Goal: Task Accomplishment & Management: Manage account settings

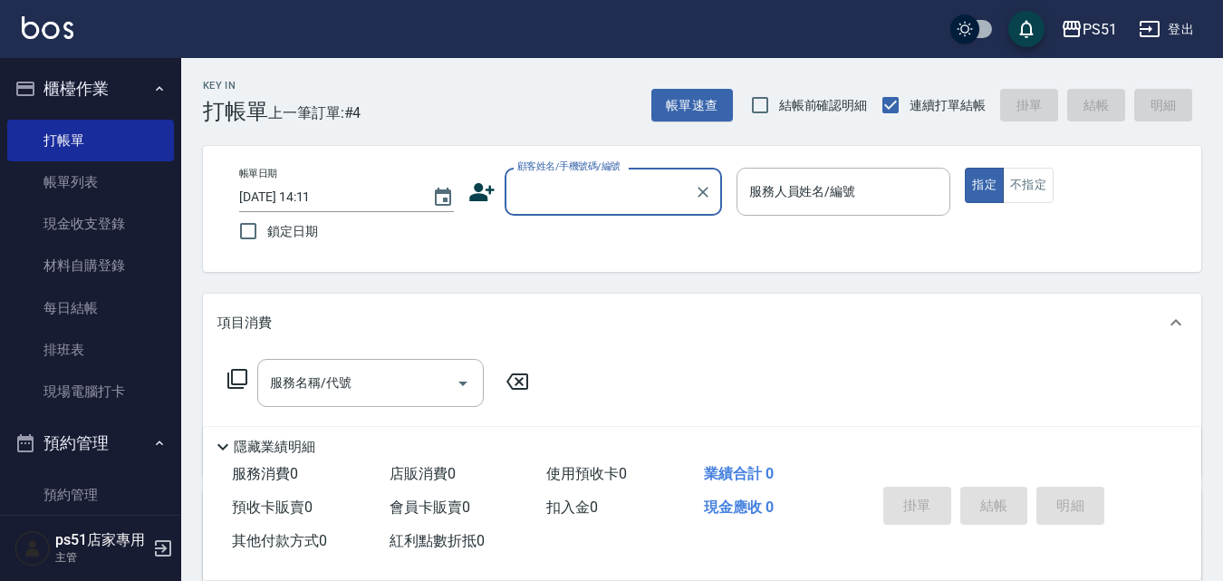
click at [650, 193] on input "顧客姓名/手機號碼/編號" at bounding box center [600, 192] width 174 height 32
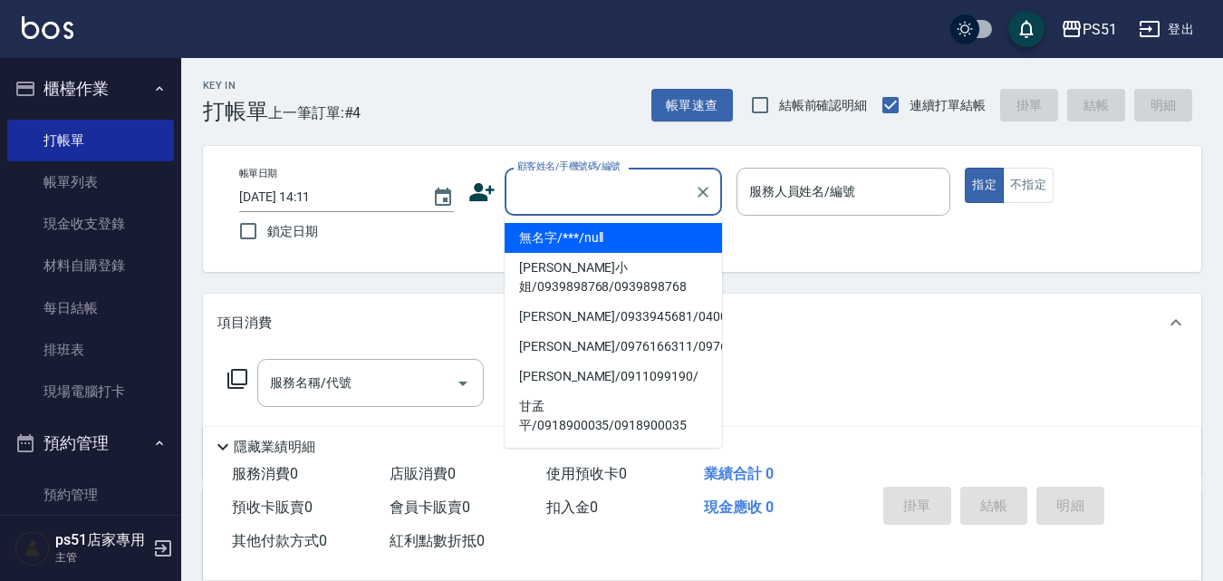
click at [621, 229] on li "無名字/***/null" at bounding box center [613, 238] width 217 height 30
type input "無名字/***/null"
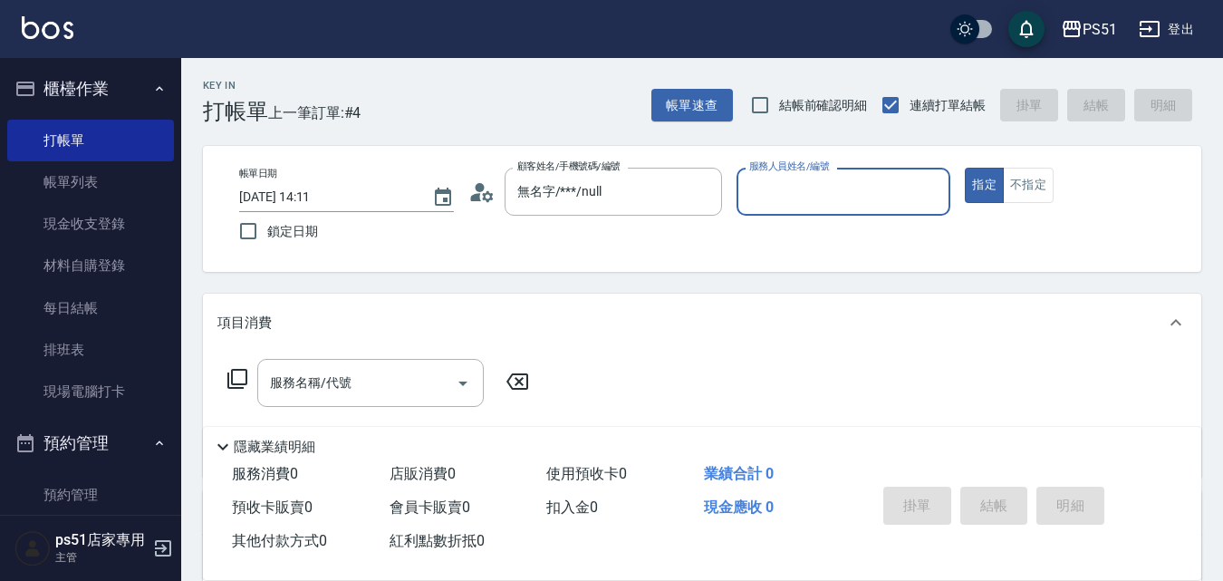
click at [841, 198] on input "服務人員姓名/編號" at bounding box center [844, 192] width 198 height 32
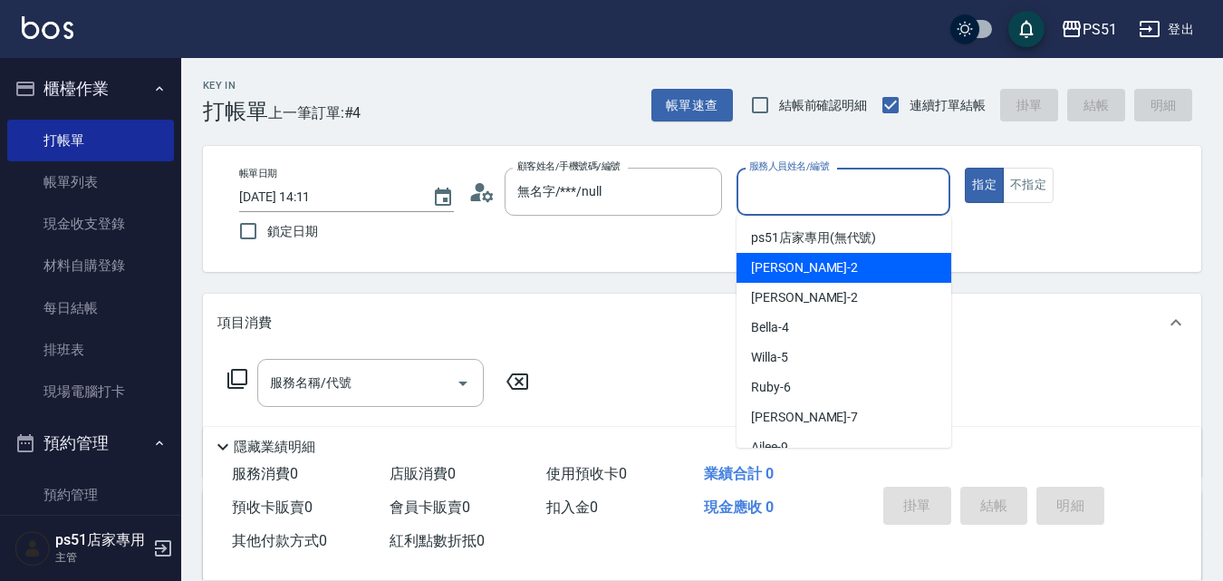
click at [850, 263] on div "[PERSON_NAME] -2" at bounding box center [843, 268] width 215 height 30
type input "[PERSON_NAME]-2"
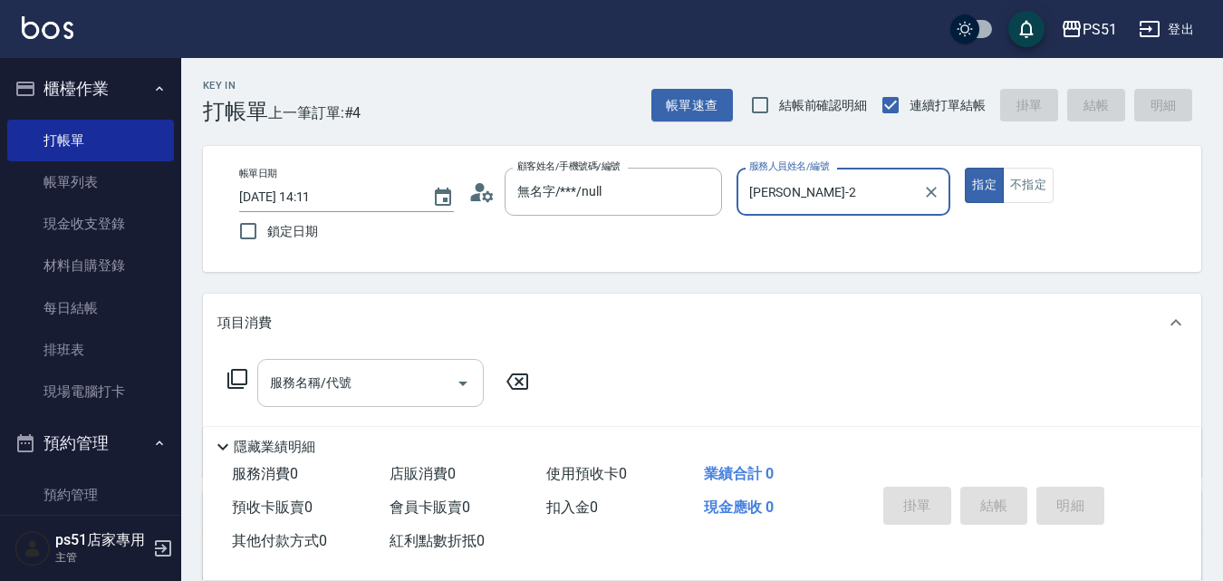
click at [369, 384] on input "服務名稱/代號" at bounding box center [356, 383] width 183 height 32
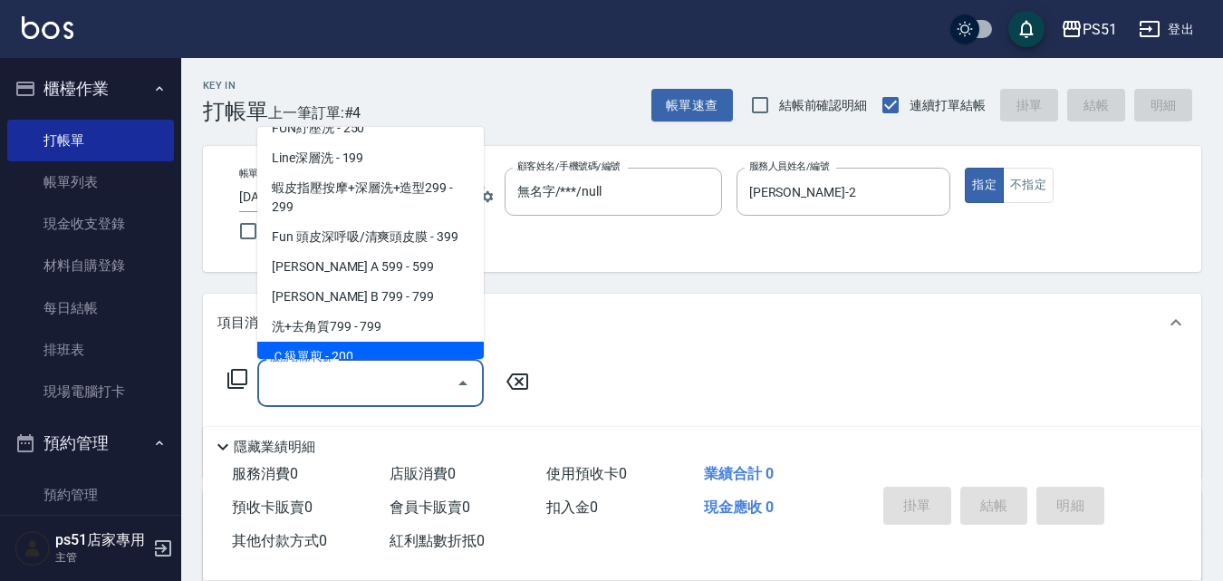
scroll to position [423, 0]
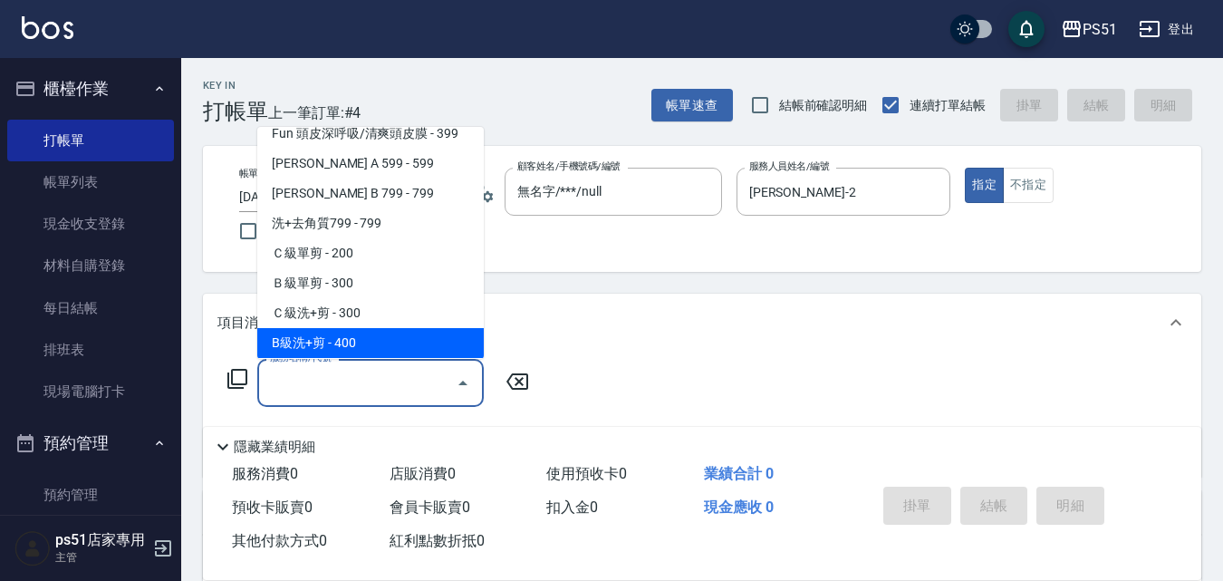
click at [374, 333] on span "B級洗+剪 - 400" at bounding box center [370, 343] width 226 height 30
type input "B級洗+剪(204)"
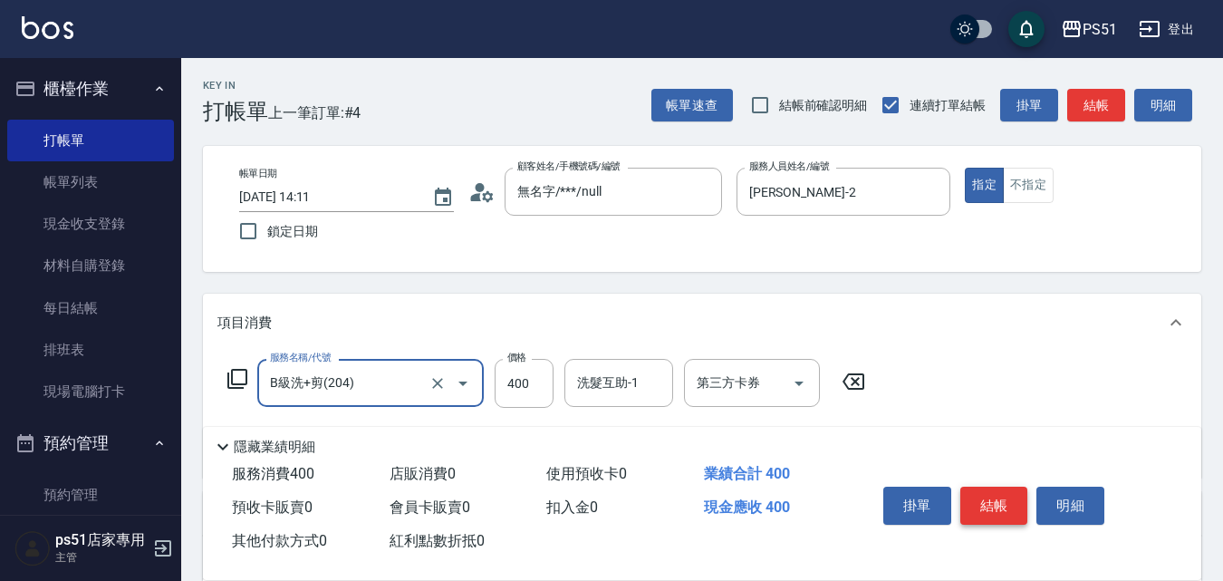
click at [1006, 497] on button "結帳" at bounding box center [994, 505] width 68 height 38
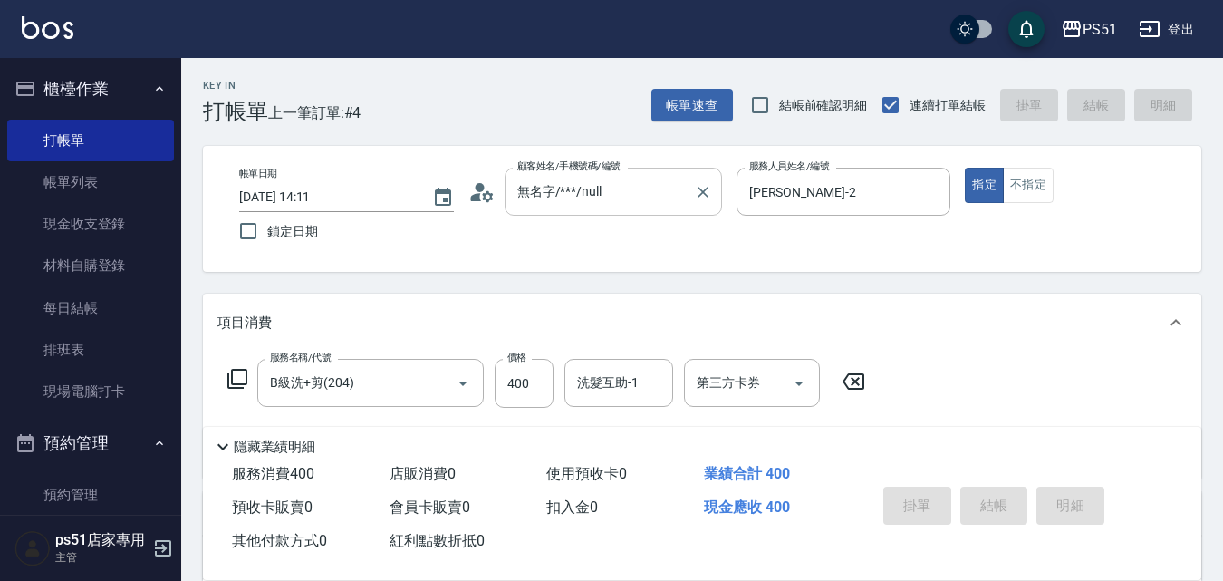
type input "[DATE] 14:42"
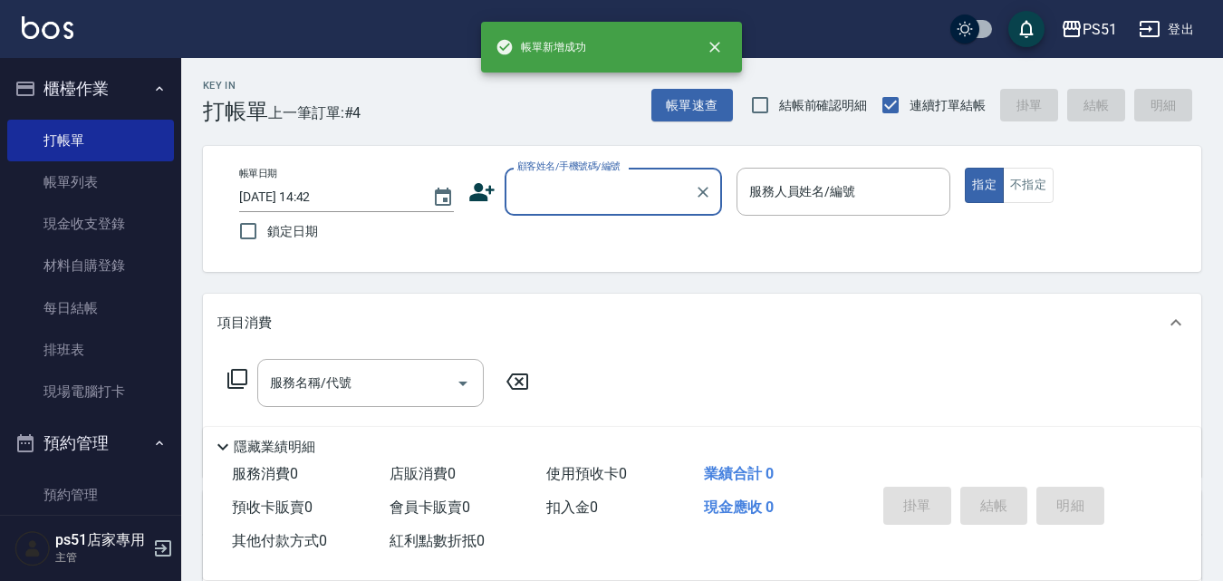
click at [560, 187] on input "顧客姓名/手機號碼/編號" at bounding box center [600, 192] width 174 height 32
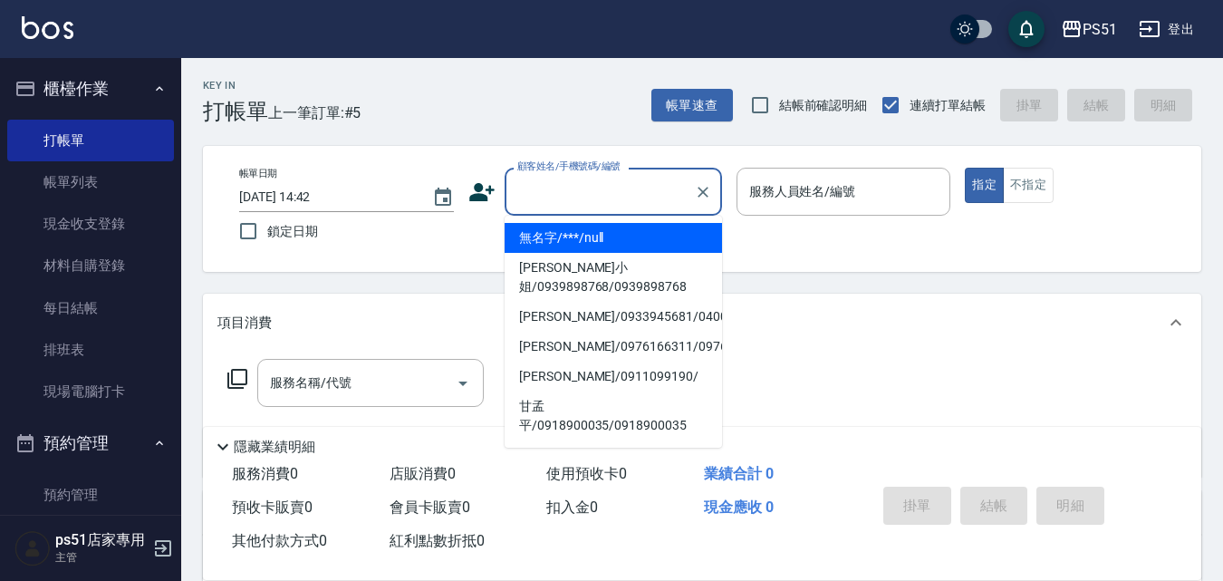
click at [586, 236] on li "無名字/***/null" at bounding box center [613, 238] width 217 height 30
type input "無名字/***/null"
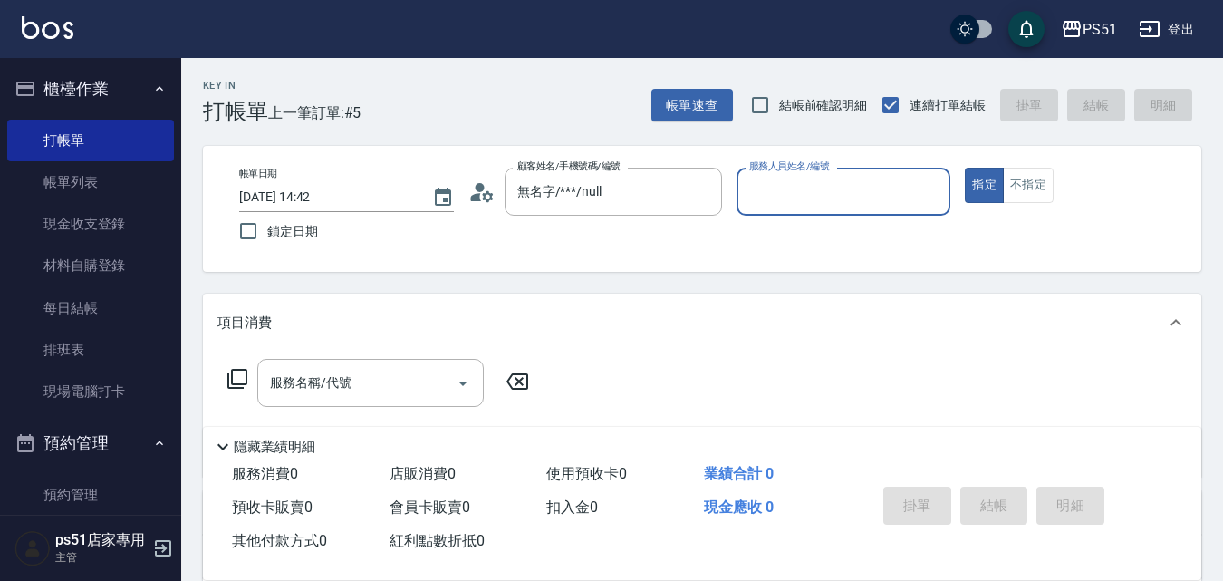
click at [805, 197] on input "服務人員姓名/編號" at bounding box center [844, 192] width 198 height 32
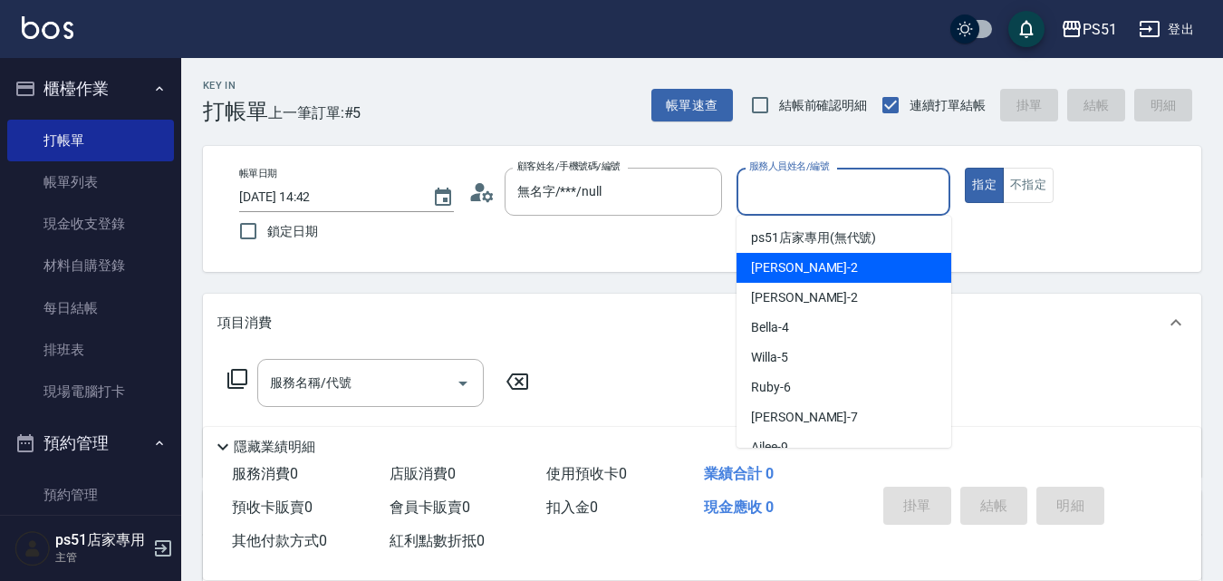
click at [808, 264] on div "[PERSON_NAME] -2" at bounding box center [843, 268] width 215 height 30
type input "[PERSON_NAME]-2"
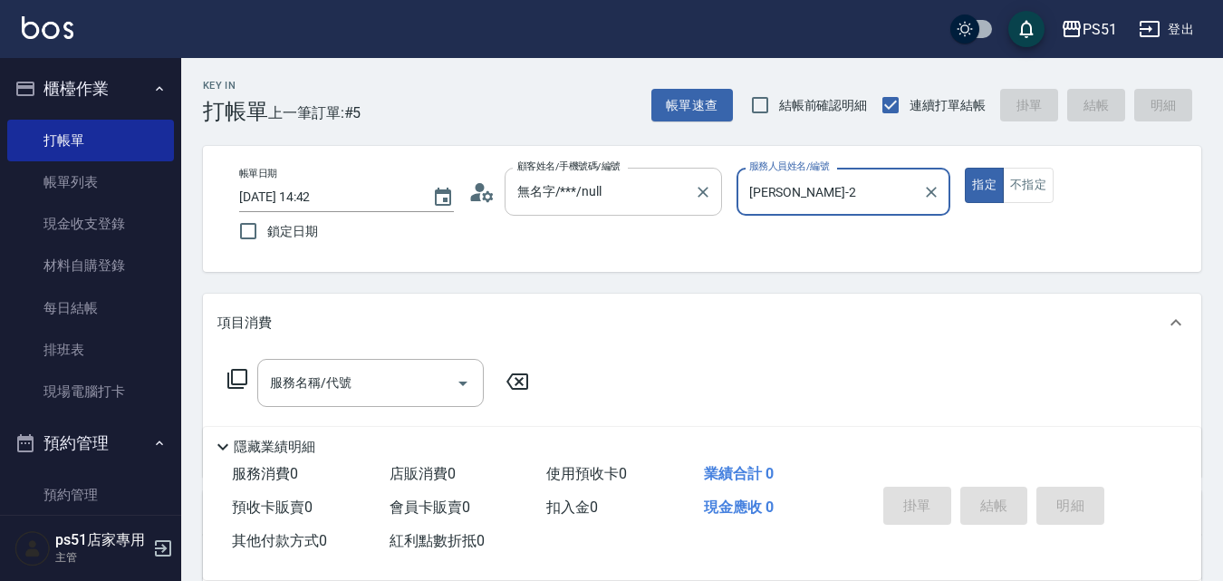
click at [648, 195] on input "無名字/***/null" at bounding box center [600, 192] width 174 height 32
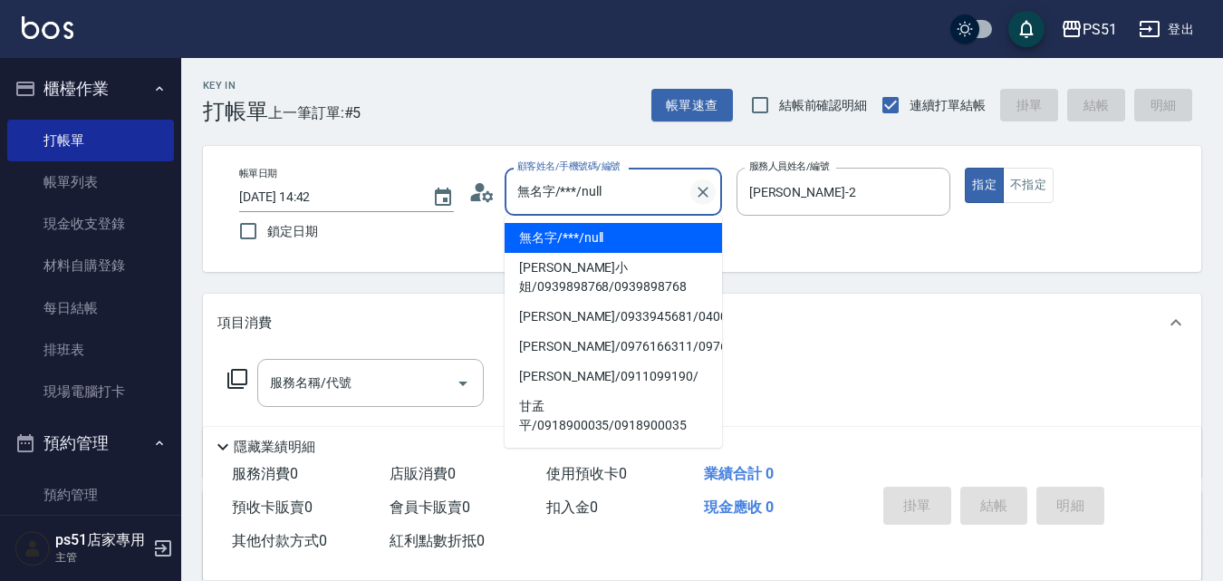
drag, startPoint x: 648, startPoint y: 195, endPoint x: 699, endPoint y: 190, distance: 51.8
click at [465, 193] on div "帳單日期 [DATE] 14:42 鎖定日期 顧客姓名/手機號碼/編號 無名字/***/null 顧客姓名/手機號碼/編號 服務人員姓名/編號 [PERSON…" at bounding box center [702, 209] width 955 height 82
click at [700, 198] on icon "Clear" at bounding box center [703, 192] width 18 height 18
click at [699, 190] on icon "Clear" at bounding box center [703, 192] width 18 height 18
click at [643, 190] on input "顧客姓名/手機號碼/編號" at bounding box center [600, 192] width 174 height 32
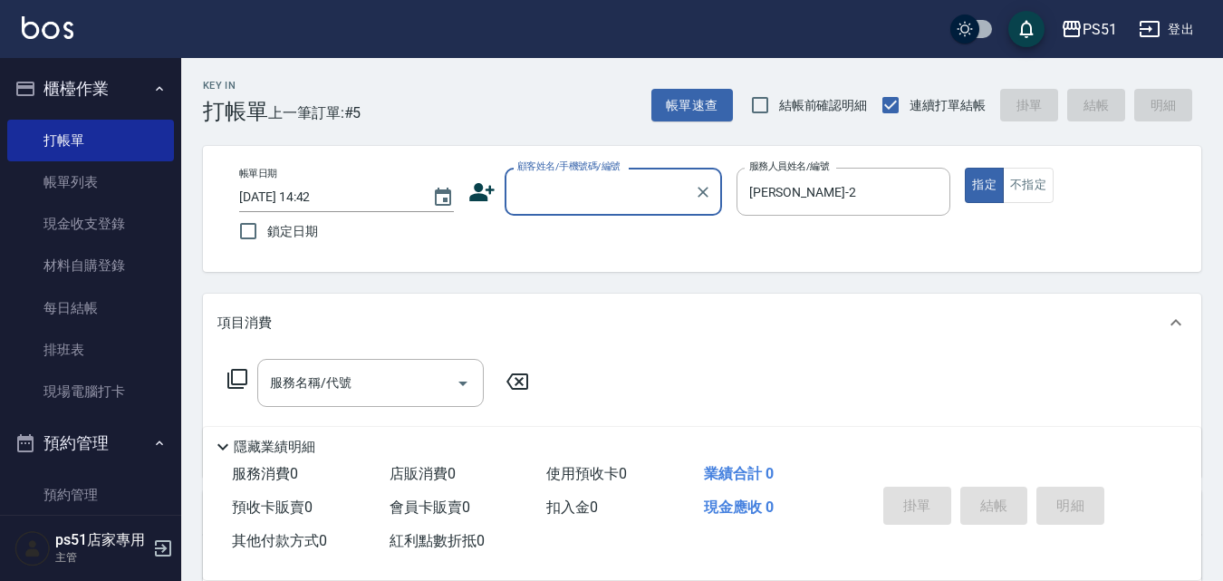
click at [643, 190] on input "顧客姓名/手機號碼/編號" at bounding box center [600, 192] width 174 height 32
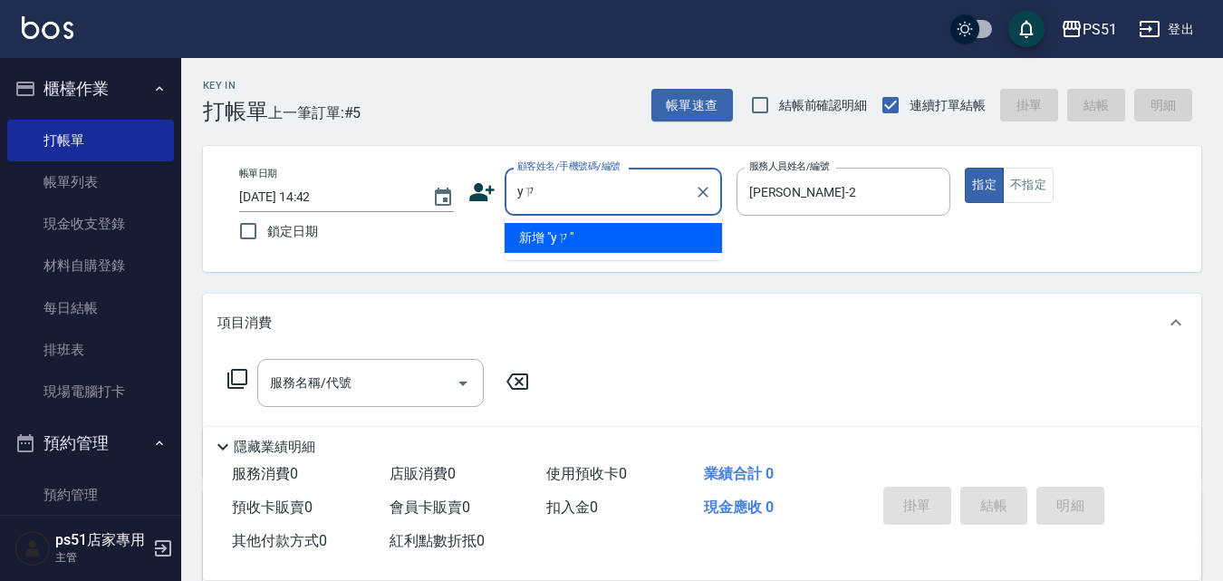
type input "y"
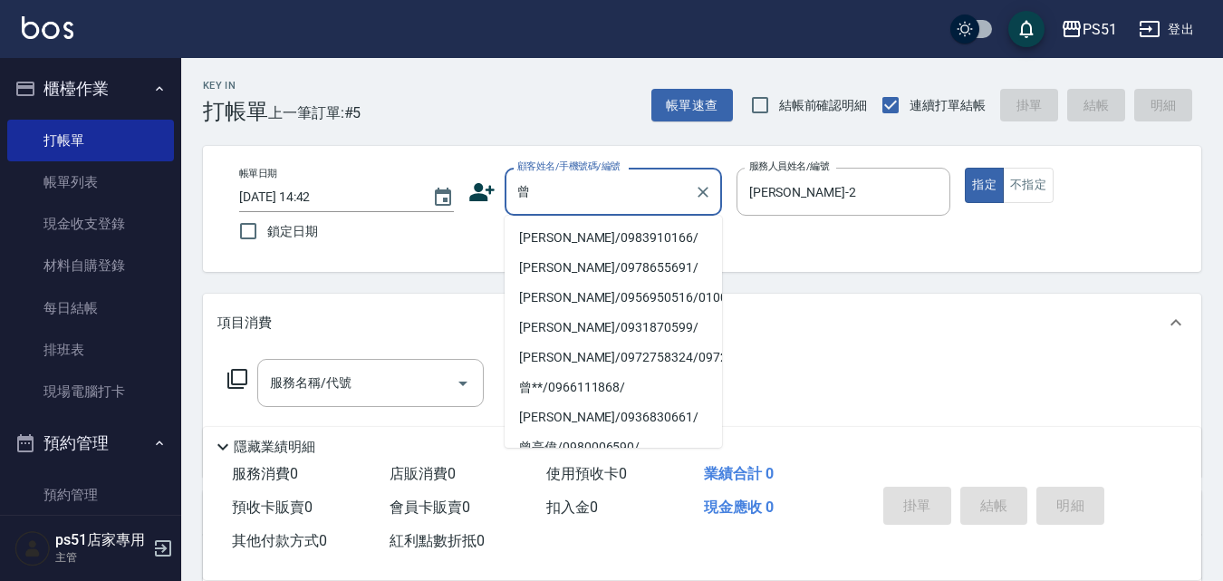
click at [609, 242] on li "[PERSON_NAME]/0983910166/" at bounding box center [613, 238] width 217 height 30
type input "[PERSON_NAME]/0983910166/"
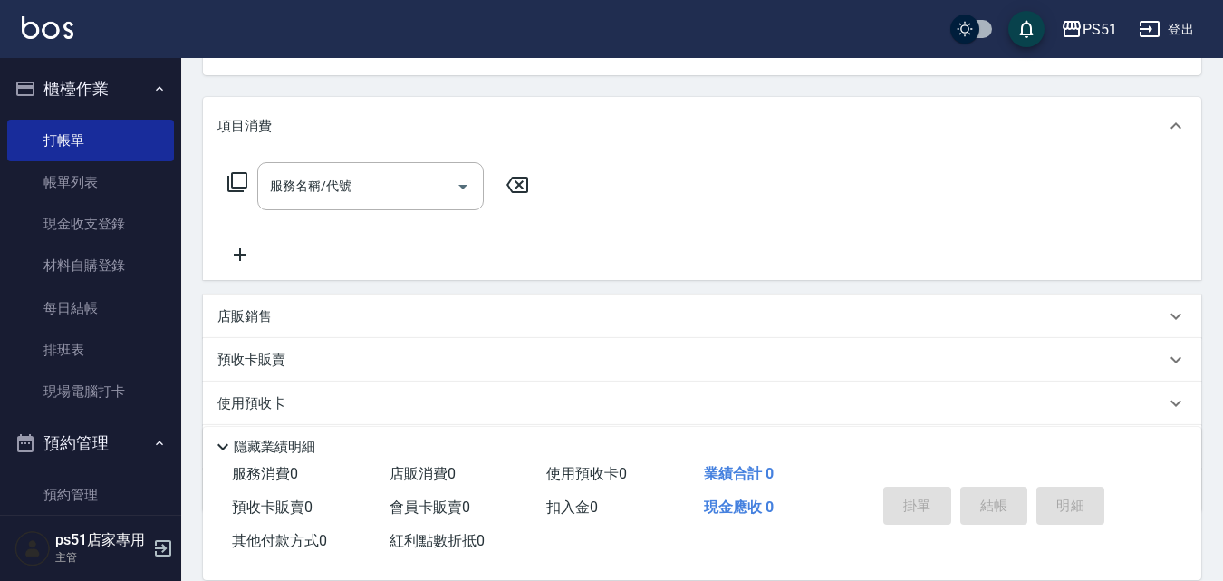
scroll to position [302, 0]
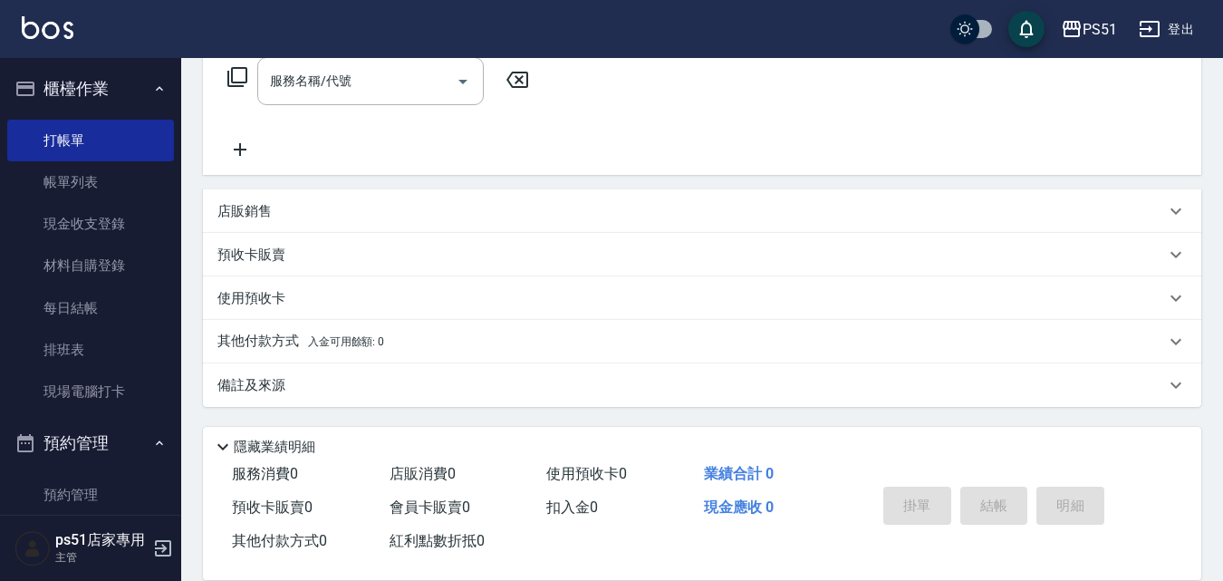
click at [289, 256] on div "預收卡販賣" at bounding box center [690, 254] width 947 height 19
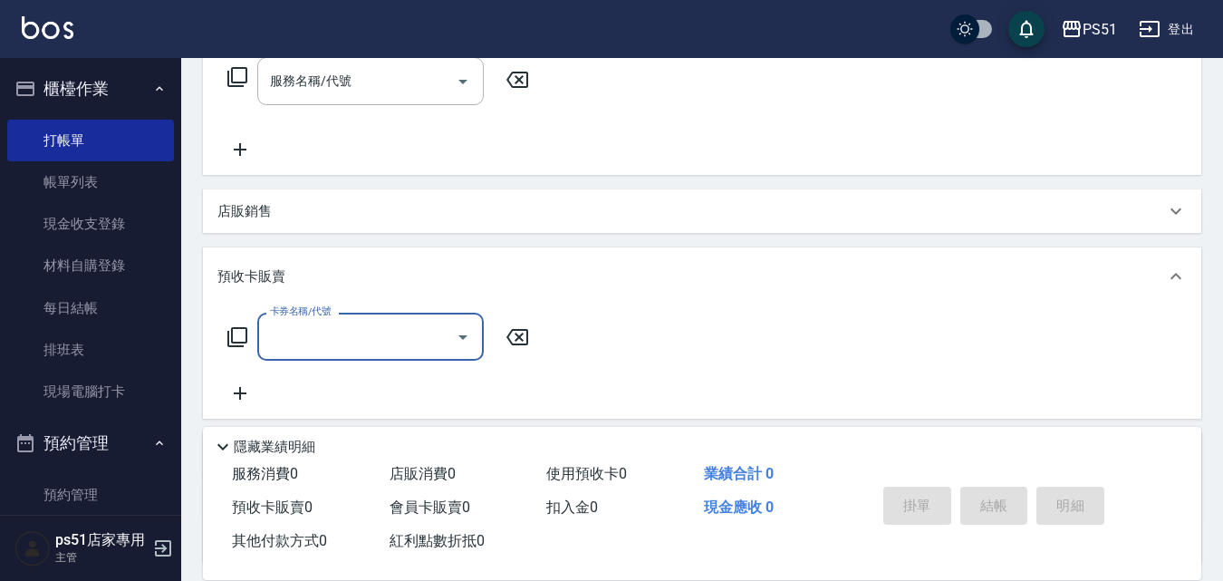
scroll to position [0, 0]
click at [302, 325] on input "卡券名稱/代號" at bounding box center [356, 337] width 183 height 32
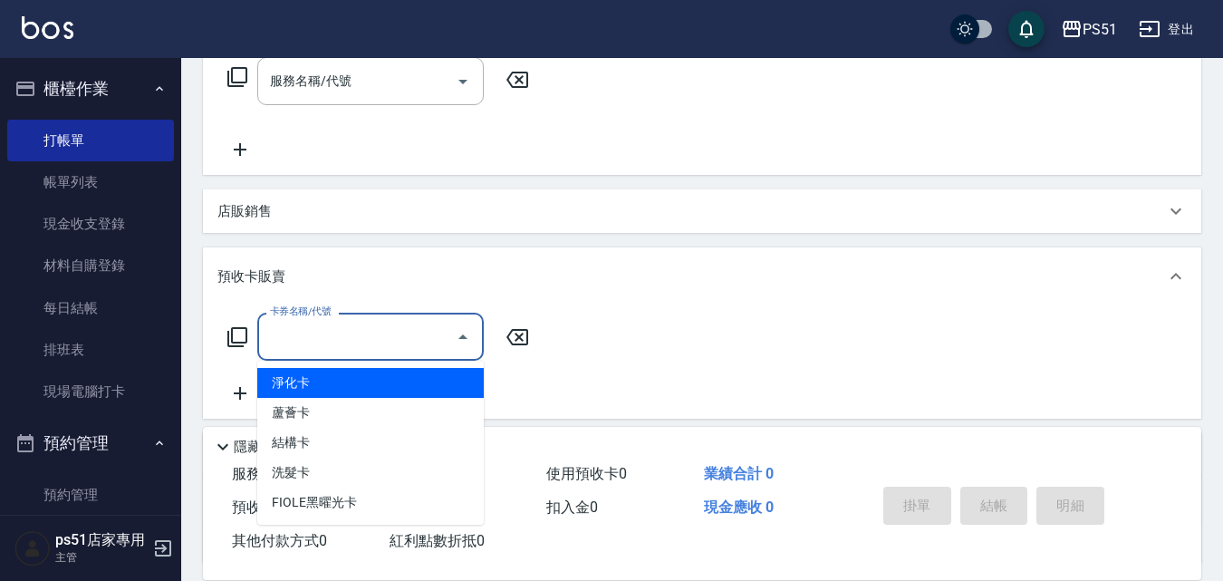
click at [377, 245] on div "項目消費 服務名稱/代號 服務名稱/代號 店販銷售 服務人員姓名/編號 服務人員姓名/編號 商品代號/名稱 商品代號/名稱 預收卡販賣 卡券名稱/代號 卡券名…" at bounding box center [702, 278] width 998 height 572
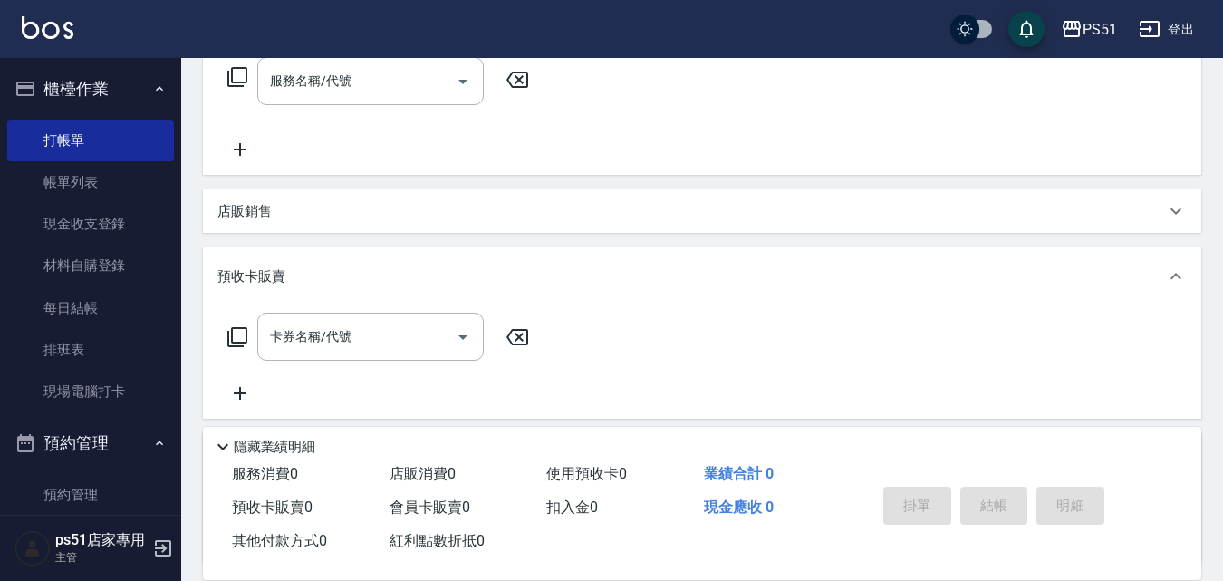
scroll to position [458, 0]
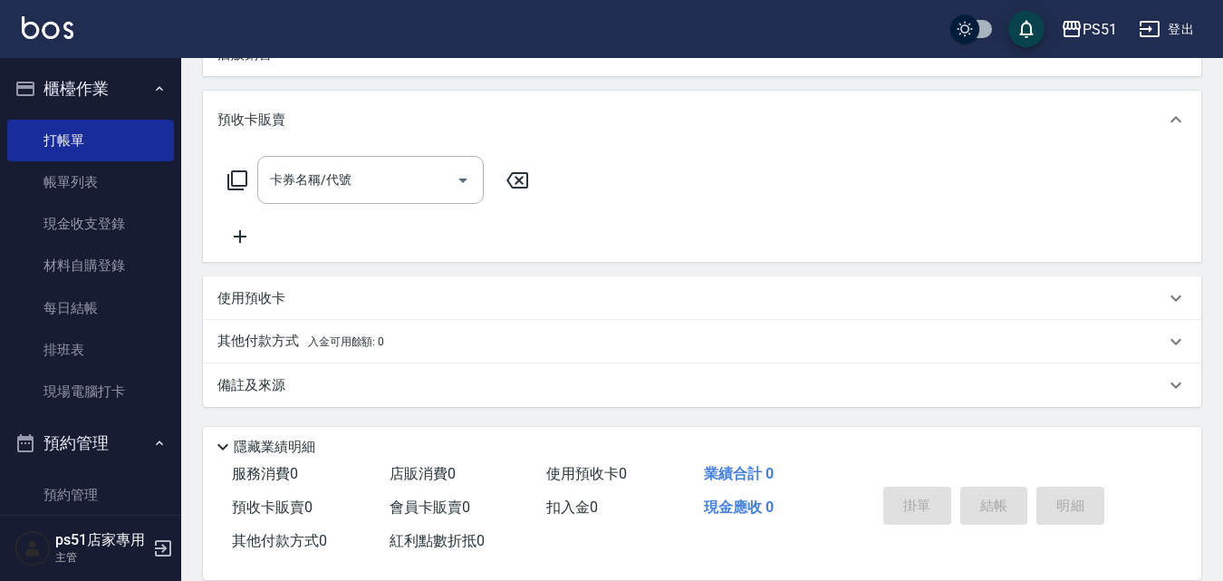
click at [270, 309] on div "使用預收卡" at bounding box center [702, 297] width 998 height 43
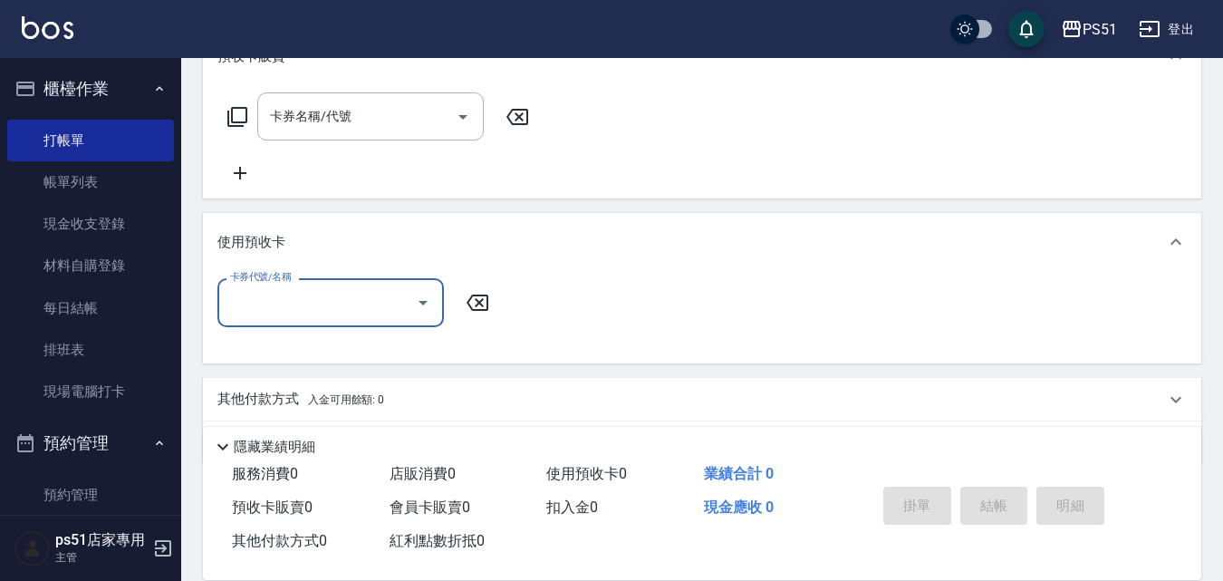
scroll to position [580, 0]
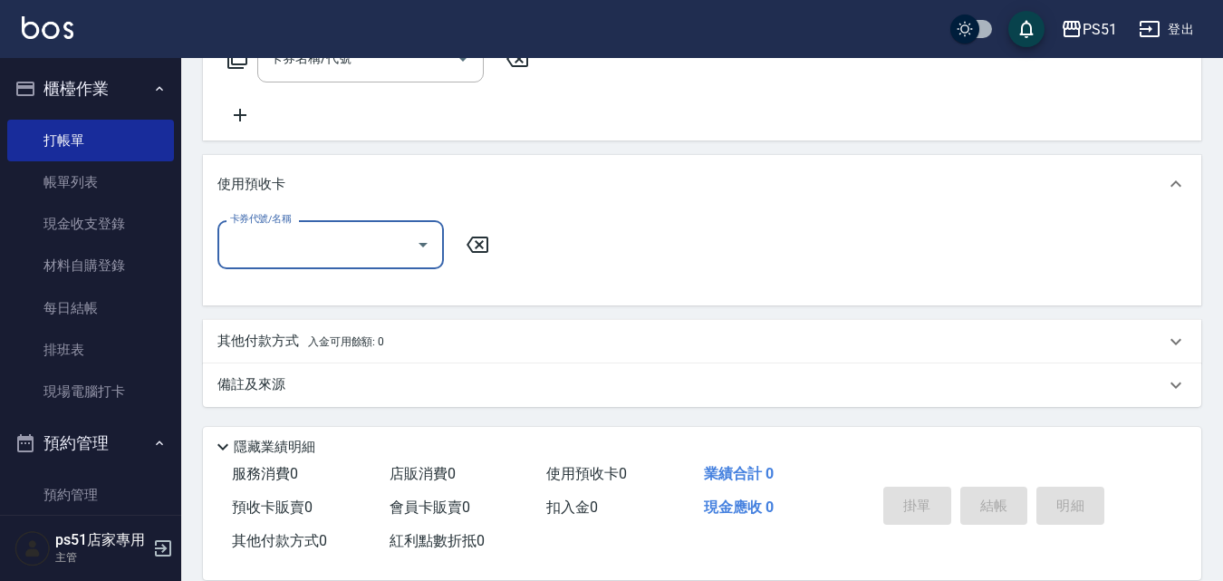
click at [321, 240] on input "卡券代號/名稱" at bounding box center [317, 244] width 183 height 32
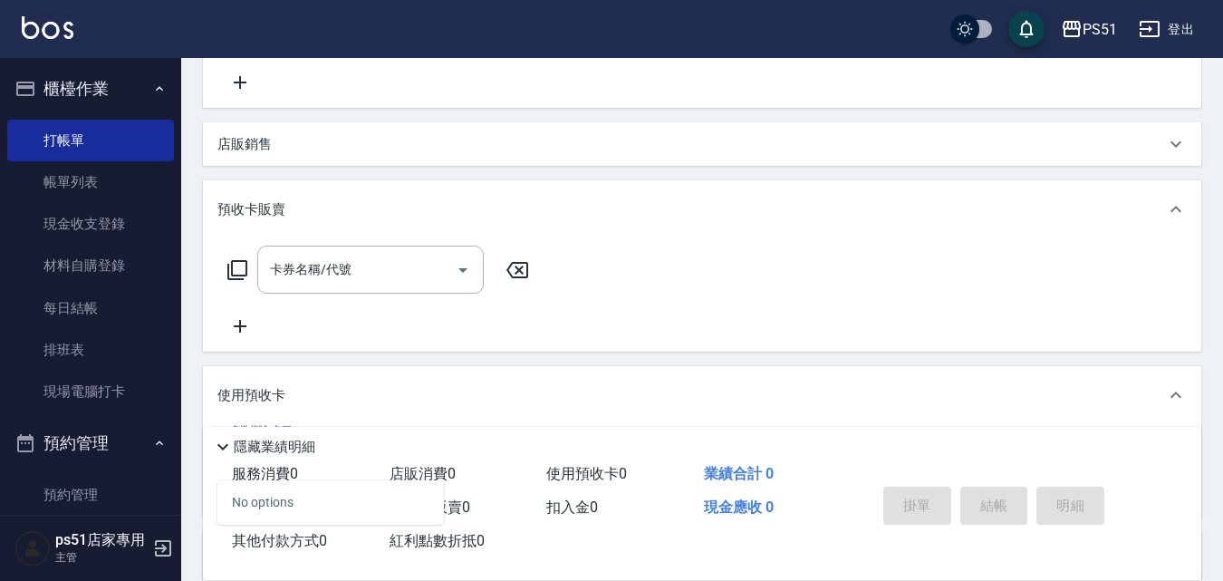
scroll to position [0, 0]
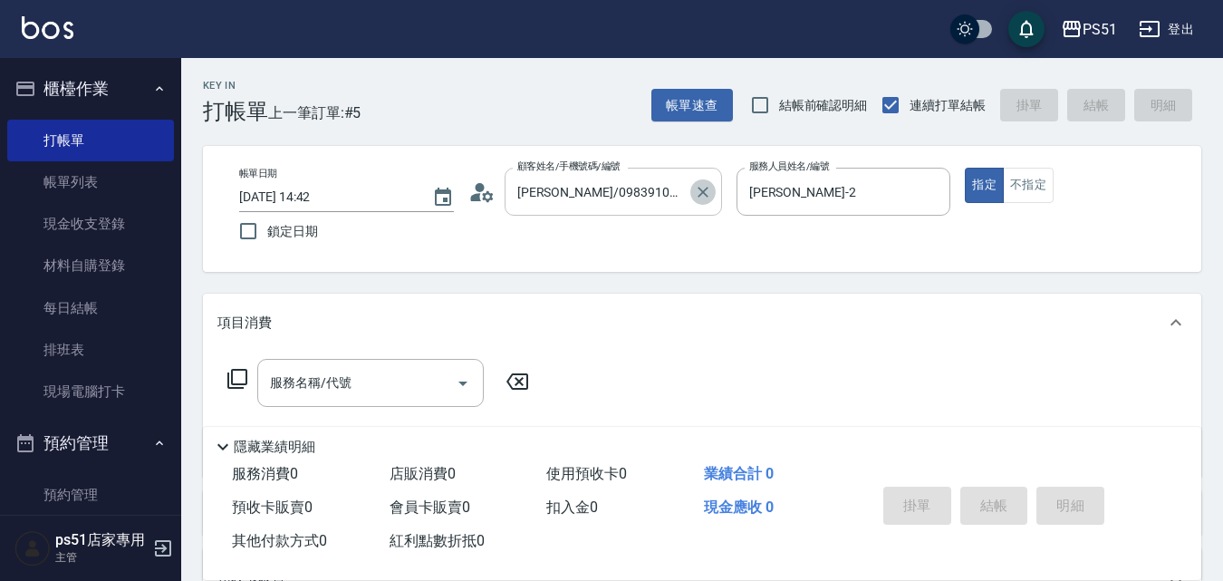
click at [700, 195] on icon "Clear" at bounding box center [702, 192] width 11 height 11
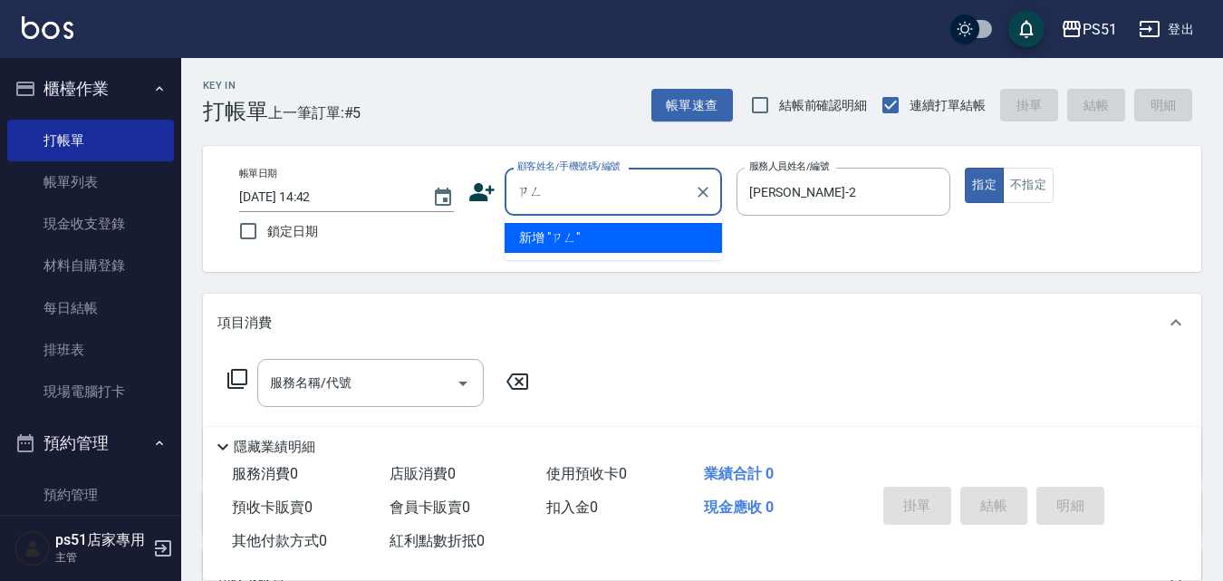
type input "增"
type input "爭"
type input "偵"
type input "爭"
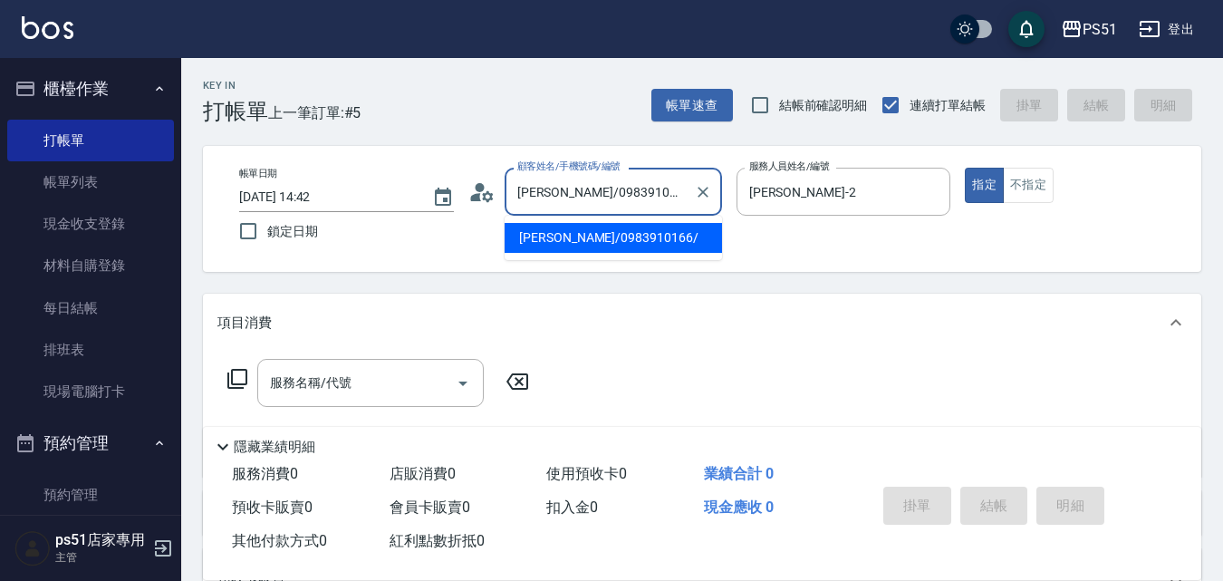
click at [653, 188] on input "[PERSON_NAME]/0983910166/" at bounding box center [600, 192] width 174 height 32
drag, startPoint x: 652, startPoint y: 189, endPoint x: 542, endPoint y: 185, distance: 110.6
click at [542, 185] on input "[PERSON_NAME]/0983910166/" at bounding box center [600, 192] width 174 height 32
click at [656, 245] on li "[PERSON_NAME]/0983910166/" at bounding box center [613, 238] width 217 height 30
type input "[PERSON_NAME]/0983910166/"
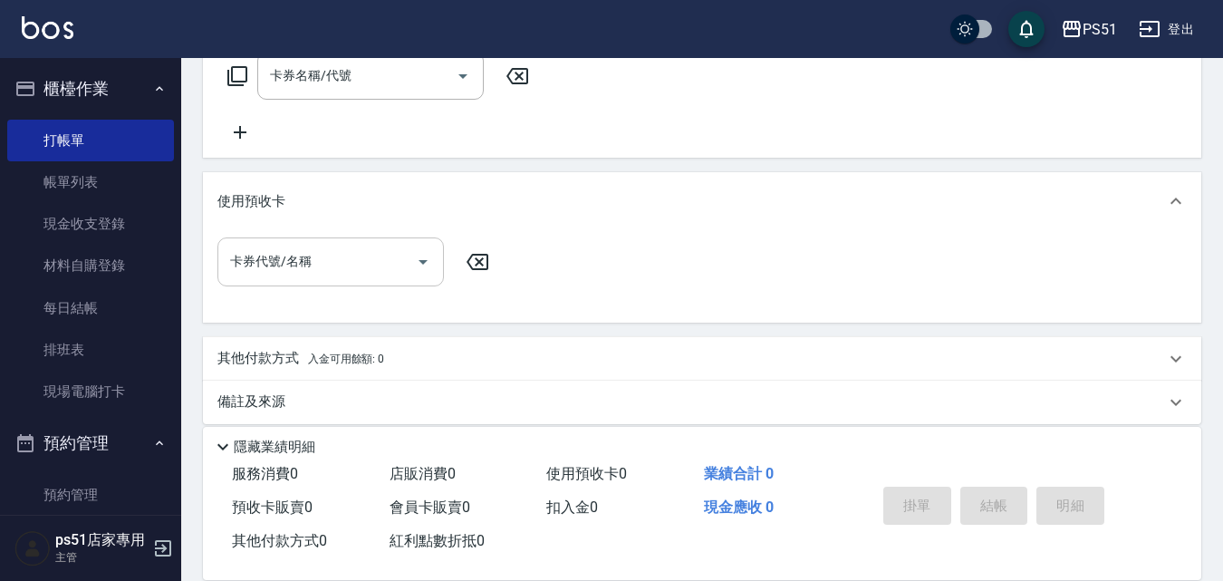
scroll to position [157, 0]
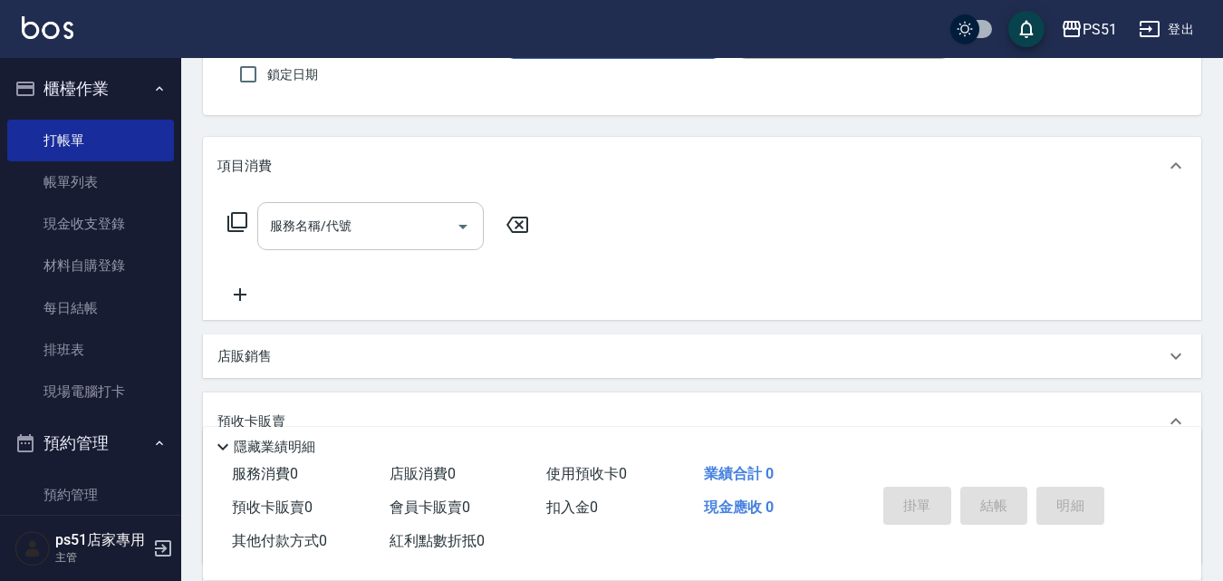
click at [333, 219] on div "服務名稱/代號 服務名稱/代號" at bounding box center [370, 226] width 226 height 48
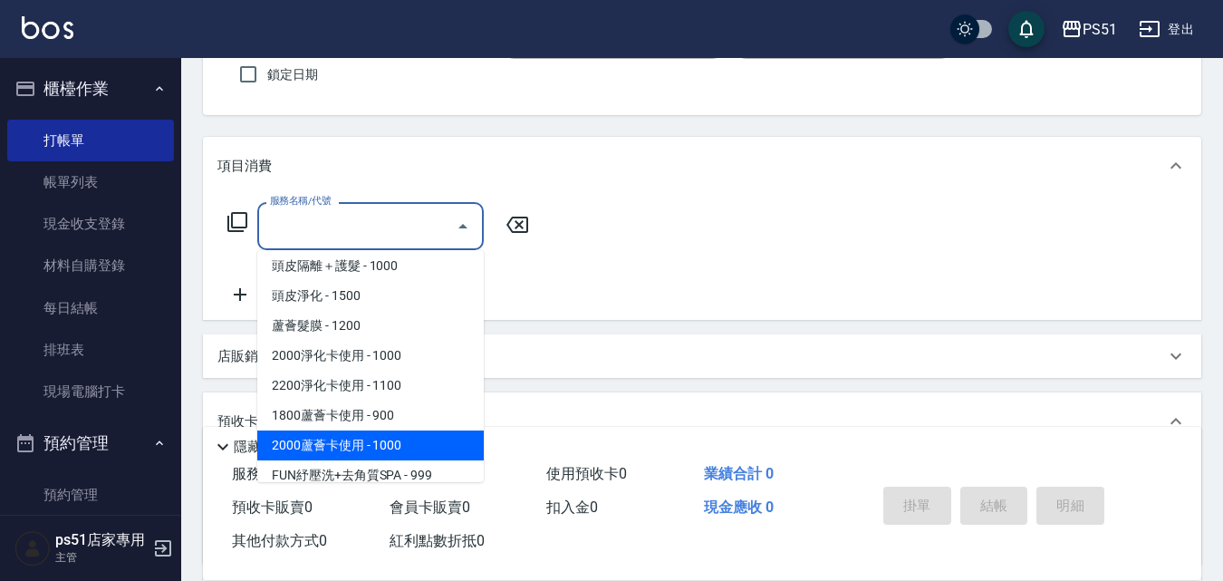
scroll to position [2747, 0]
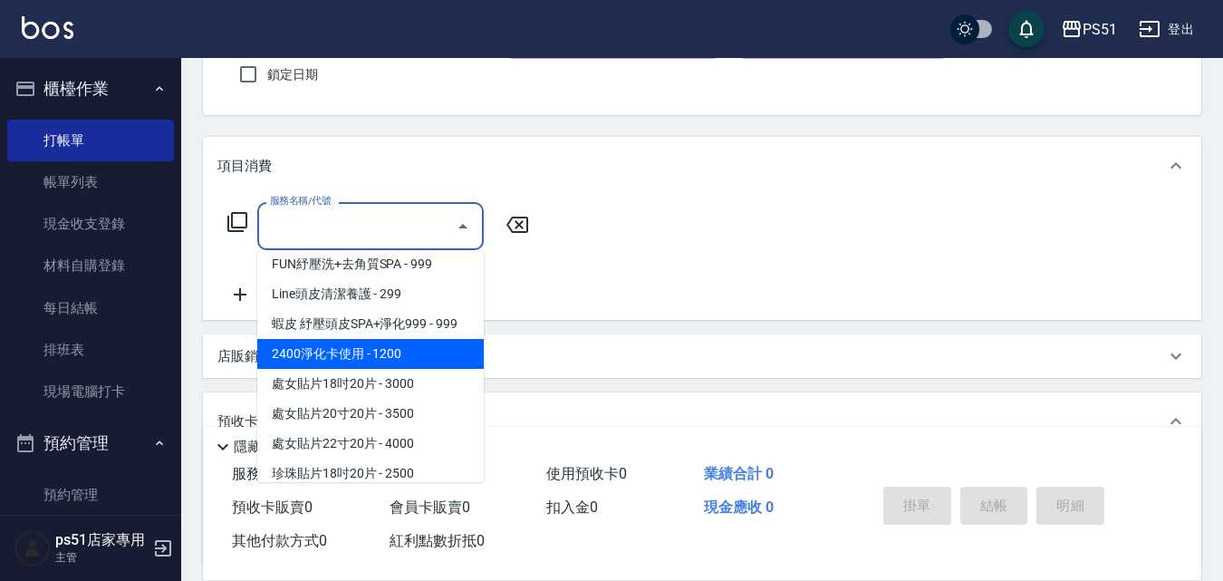
click at [423, 367] on span "2400淨化卡使用 - 1200" at bounding box center [370, 354] width 226 height 30
type input "2400淨化卡使用(616)"
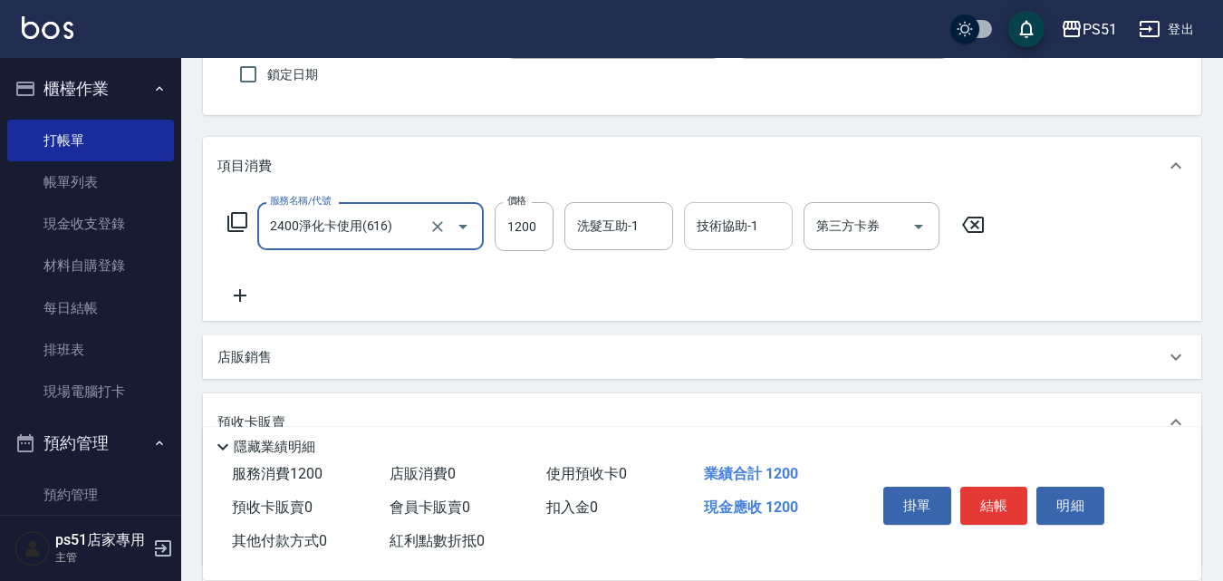
click at [738, 222] on div "技術協助-1 技術協助-1" at bounding box center [738, 226] width 109 height 48
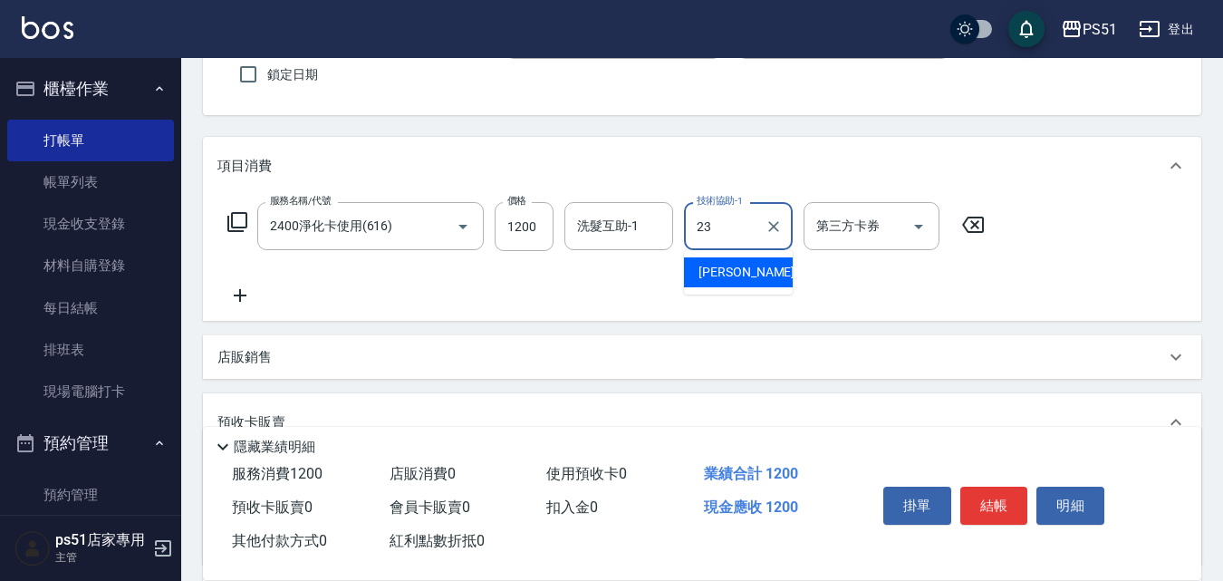
click at [780, 267] on div "[PERSON_NAME] -23" at bounding box center [738, 272] width 109 height 30
type input "孝恩-23"
click at [609, 240] on input "洗髮互助-1" at bounding box center [618, 226] width 92 height 32
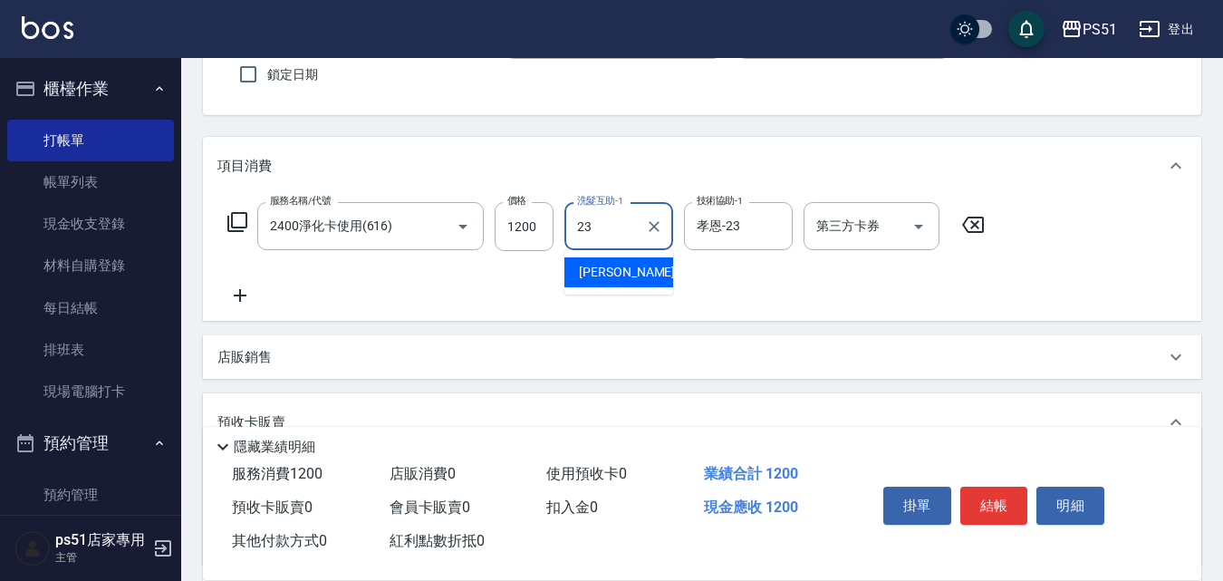
click at [623, 272] on div "[PERSON_NAME] -23" at bounding box center [618, 272] width 109 height 30
type input "孝恩-23"
click at [238, 298] on icon at bounding box center [239, 295] width 45 height 22
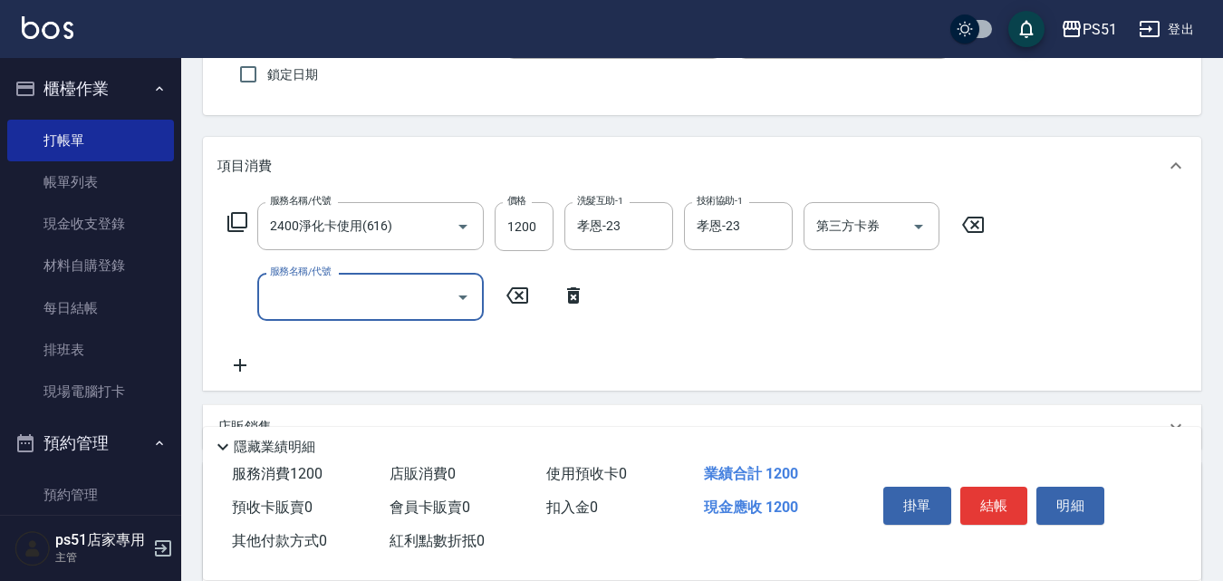
click at [286, 282] on input "服務名稱/代號" at bounding box center [356, 297] width 183 height 32
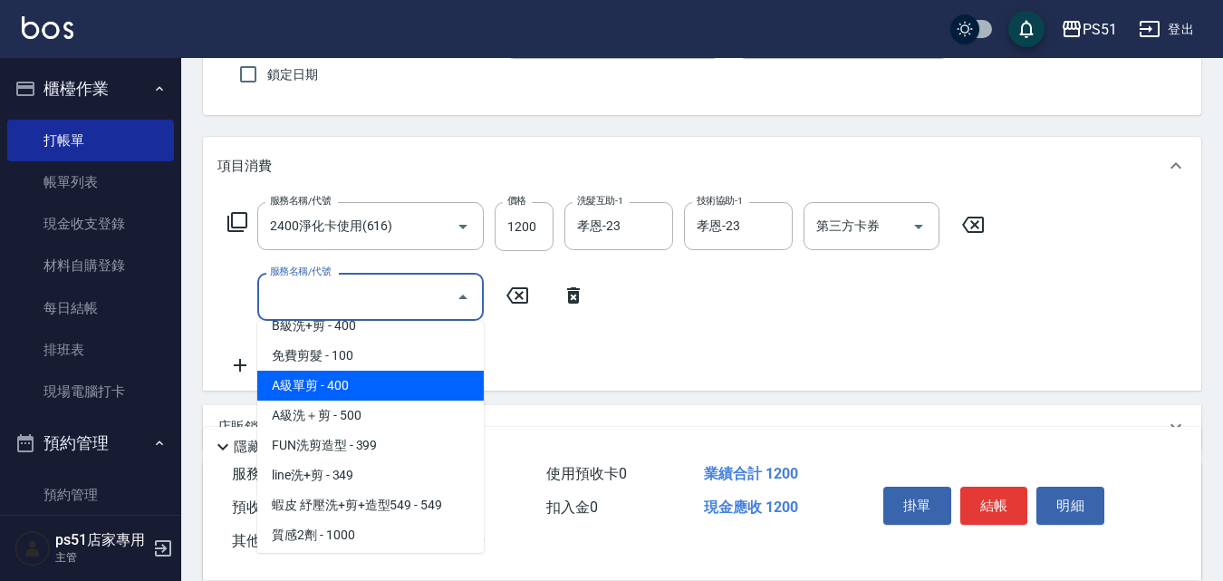
scroll to position [423, 0]
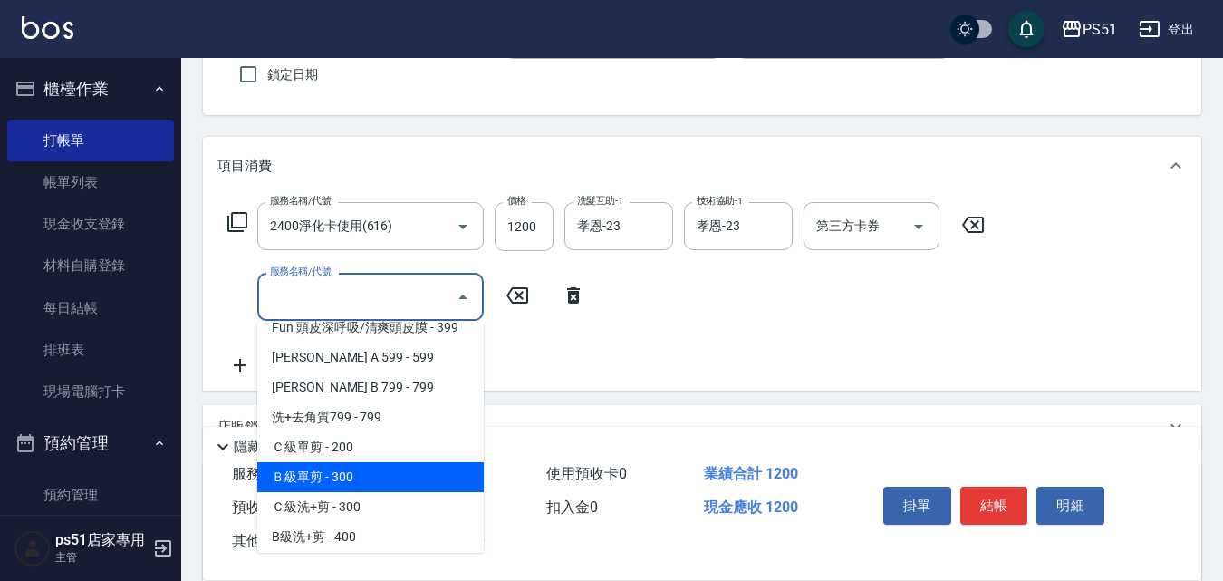
click at [390, 466] on span "Ｂ級單剪 - 300" at bounding box center [370, 477] width 226 height 30
type input "Ｂ級單剪(202)"
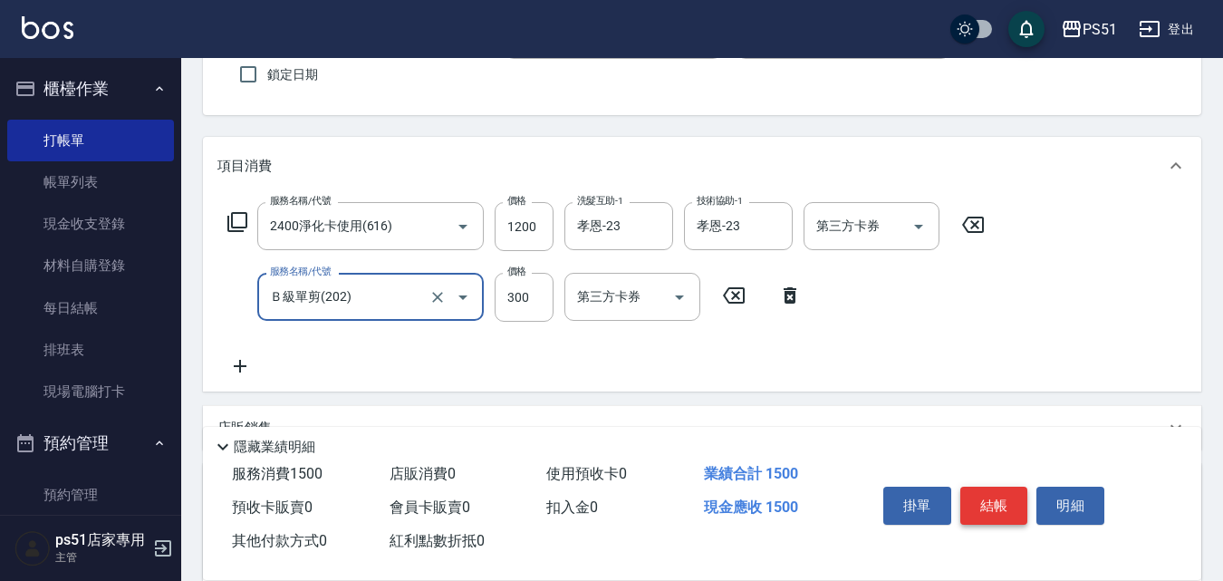
click at [993, 489] on button "結帳" at bounding box center [994, 505] width 68 height 38
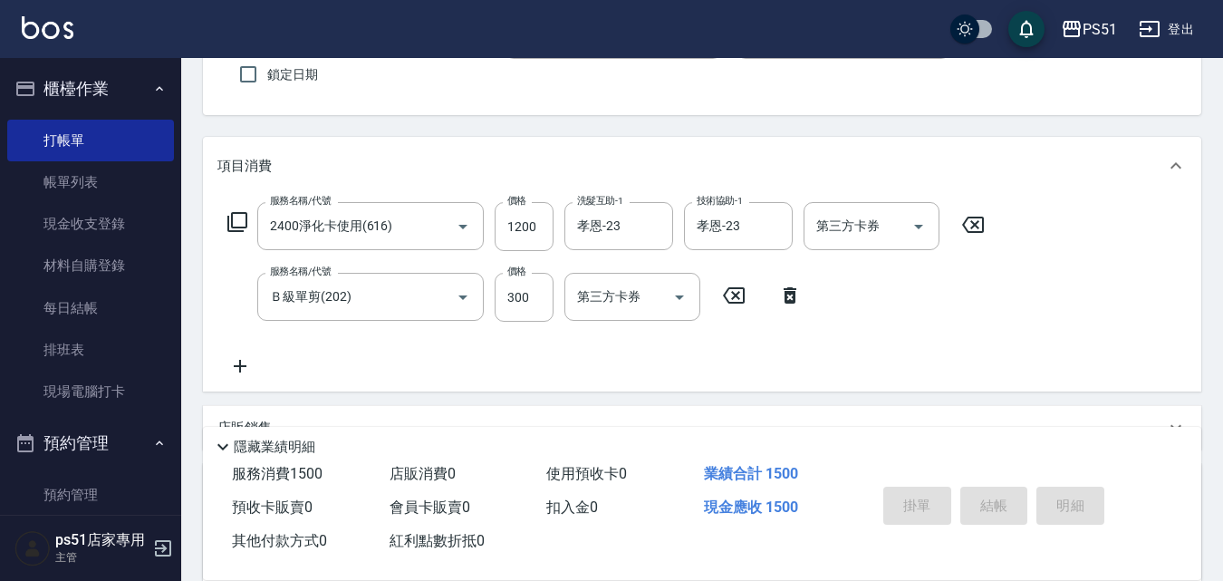
type input "[DATE] 14:44"
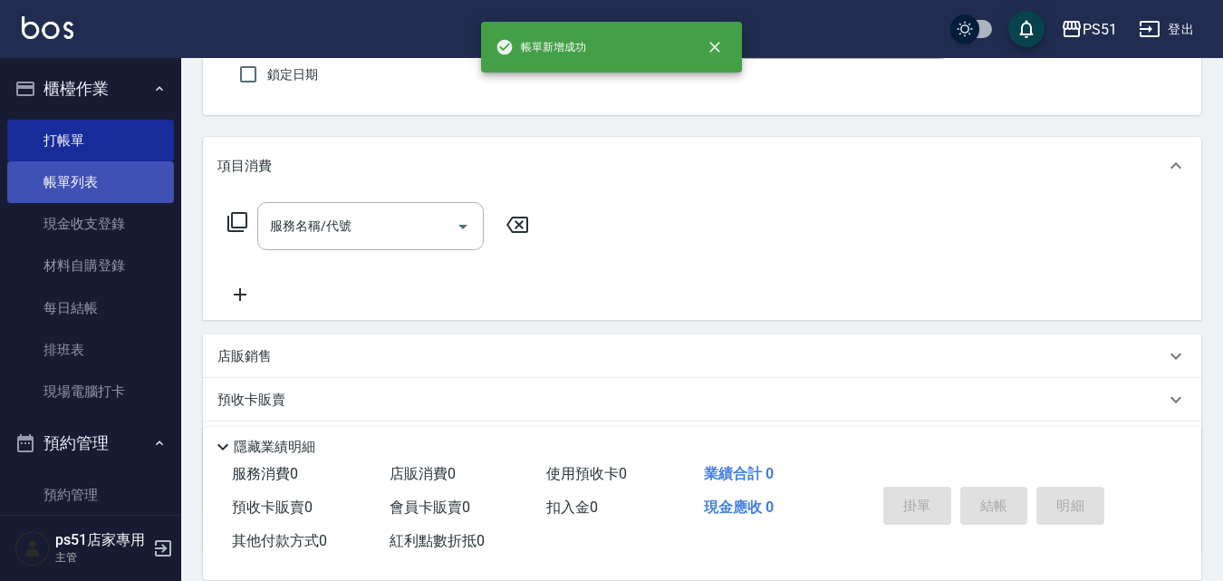
click at [99, 181] on link "帳單列表" at bounding box center [90, 182] width 167 height 42
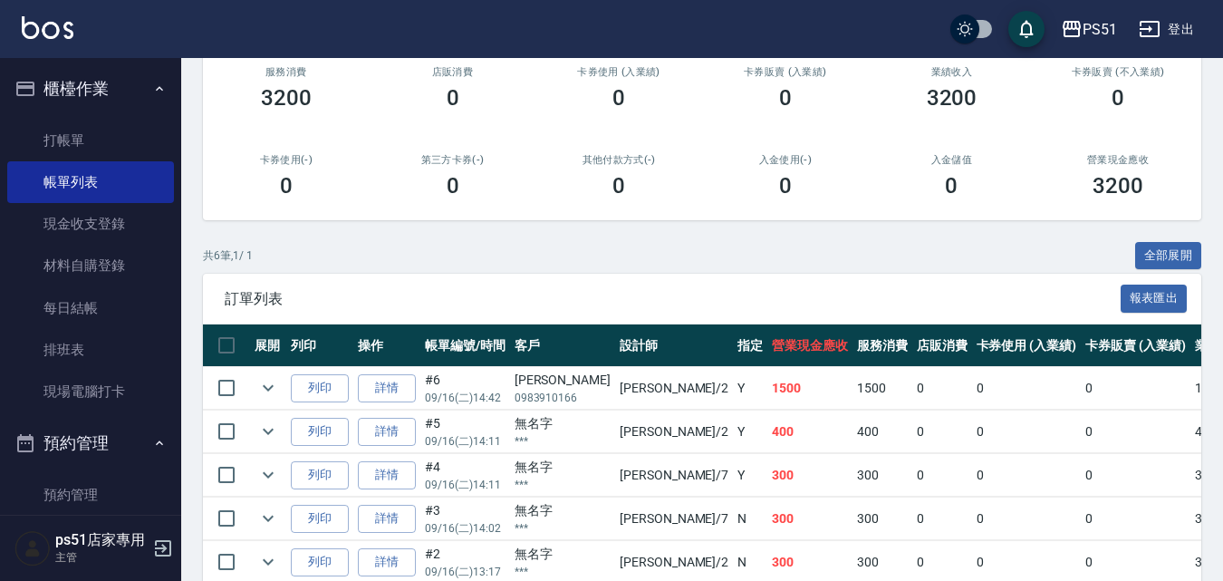
scroll to position [367, 0]
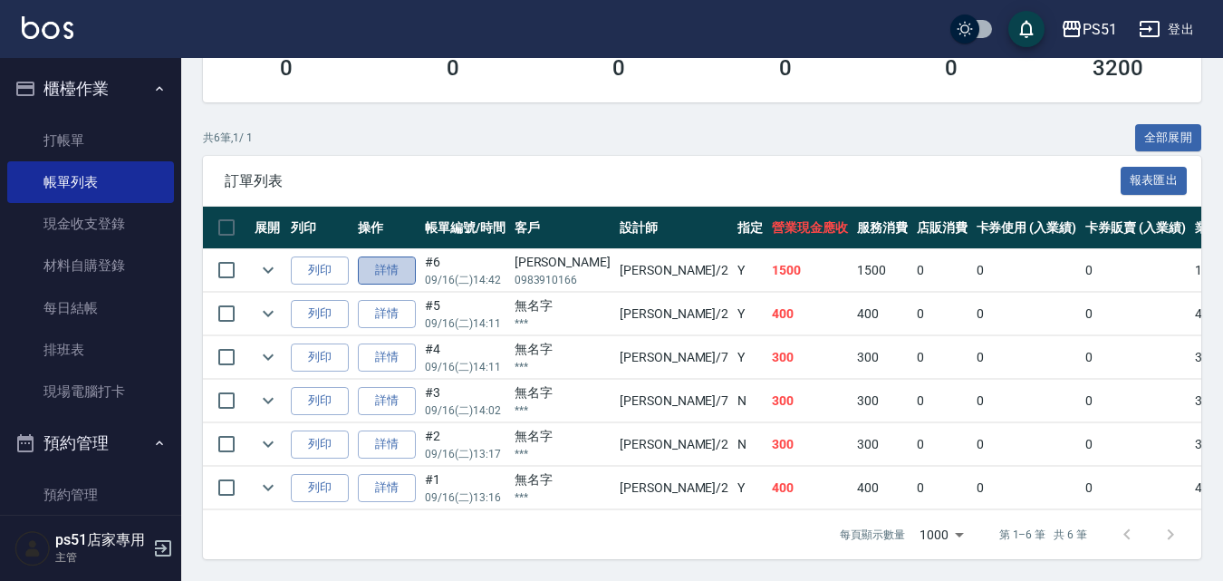
click at [370, 258] on link "詳情" at bounding box center [387, 270] width 58 height 28
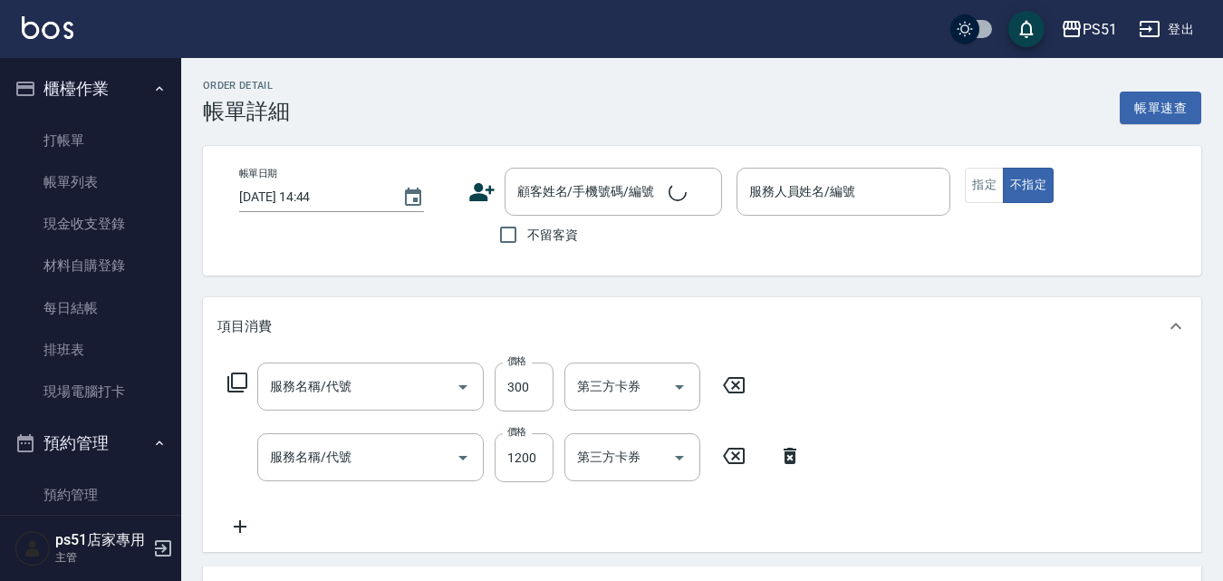
type input "[DATE] 14:42"
type input "[PERSON_NAME]-2"
type input "Ｂ級單剪(202)"
type input "2400淨化卡使用(616)"
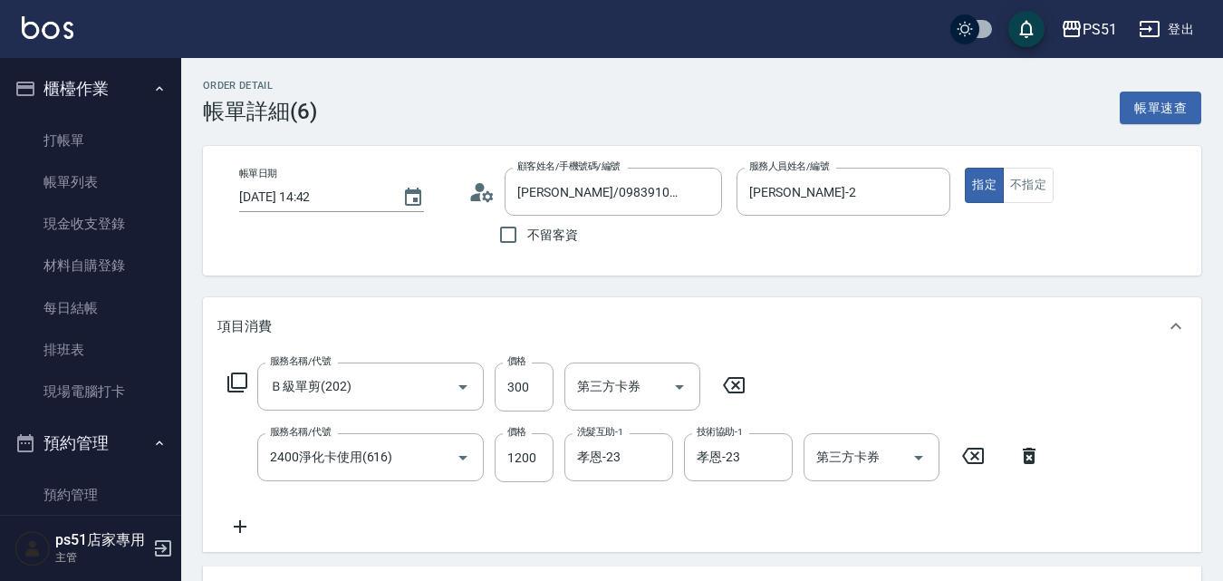
type input "[PERSON_NAME]/0983910166/"
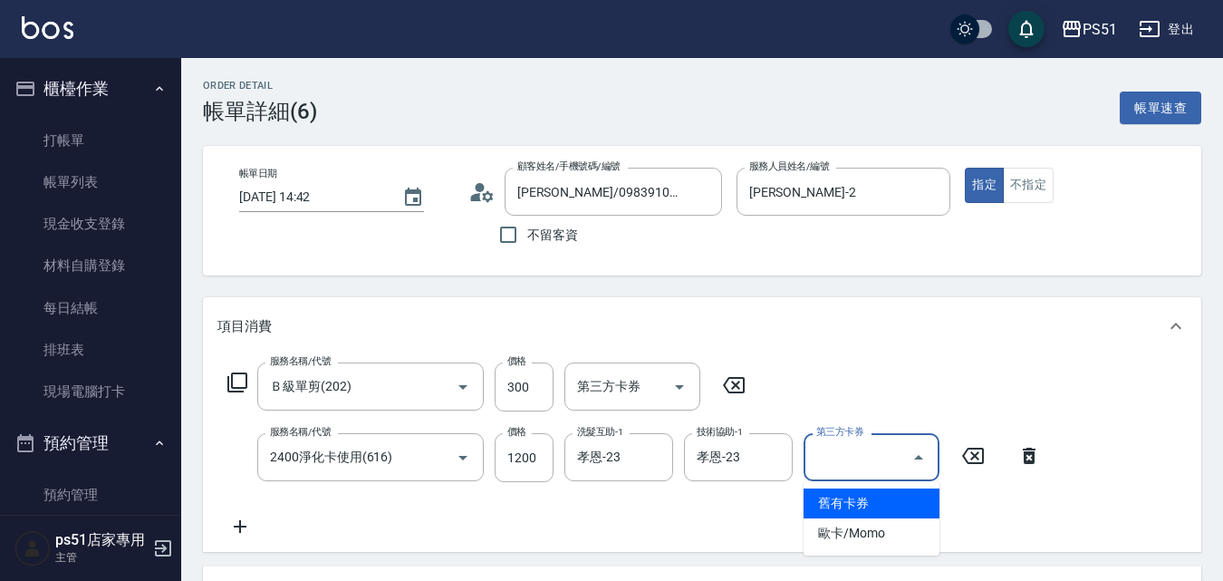
click at [849, 460] on input "第三方卡券" at bounding box center [858, 457] width 92 height 32
click at [866, 505] on span "舊有卡券" at bounding box center [871, 503] width 136 height 30
type input "舊有卡券"
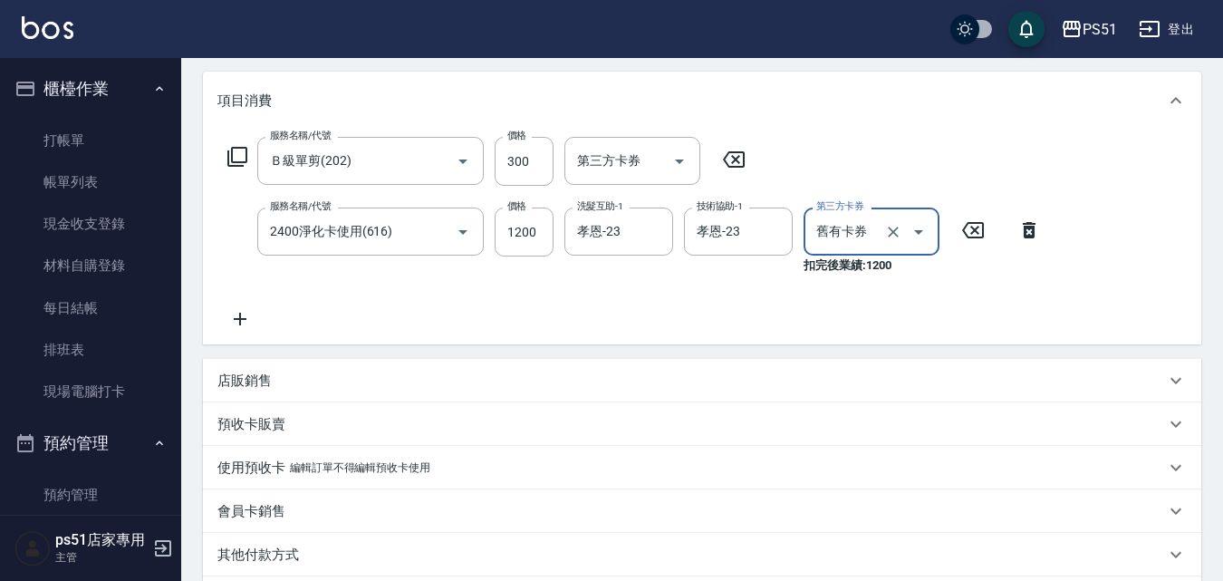
scroll to position [423, 0]
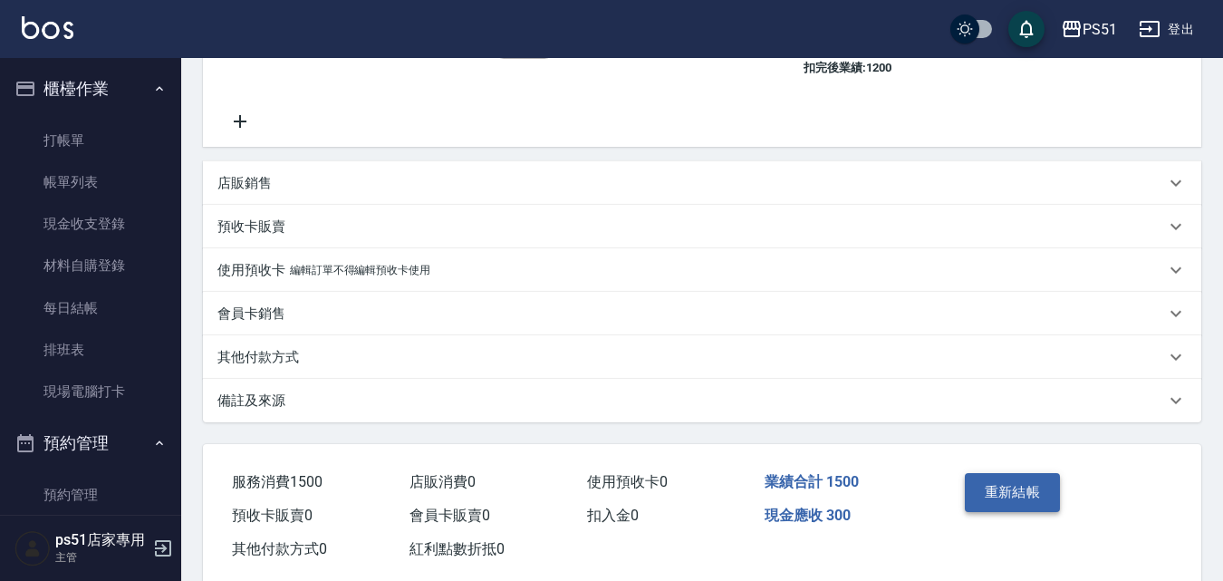
click at [999, 478] on button "重新結帳" at bounding box center [1013, 492] width 96 height 38
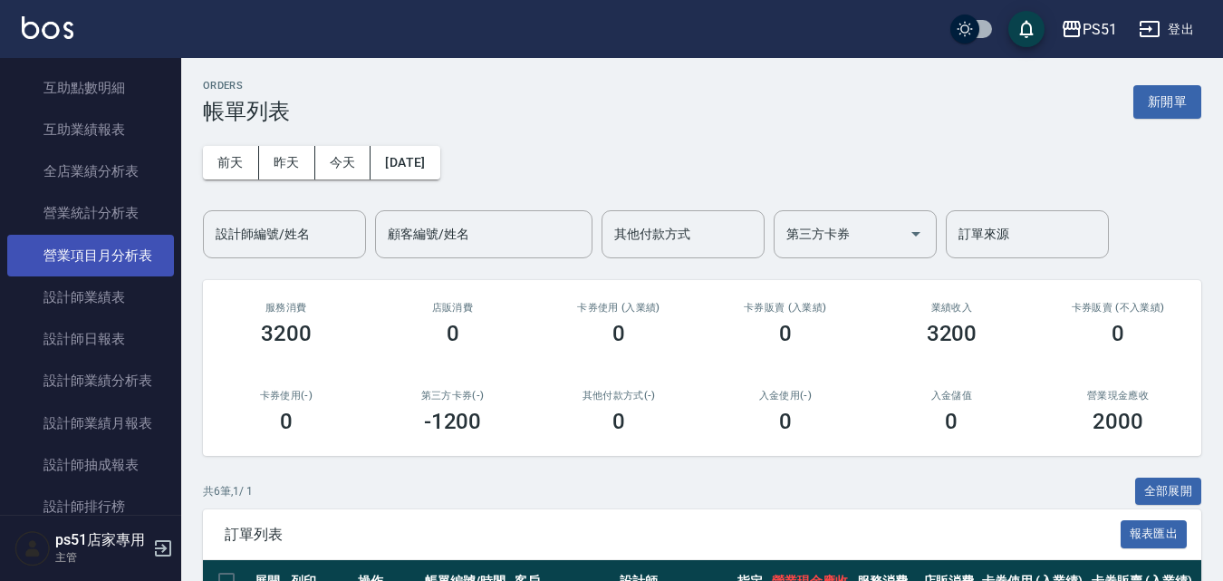
scroll to position [1057, 0]
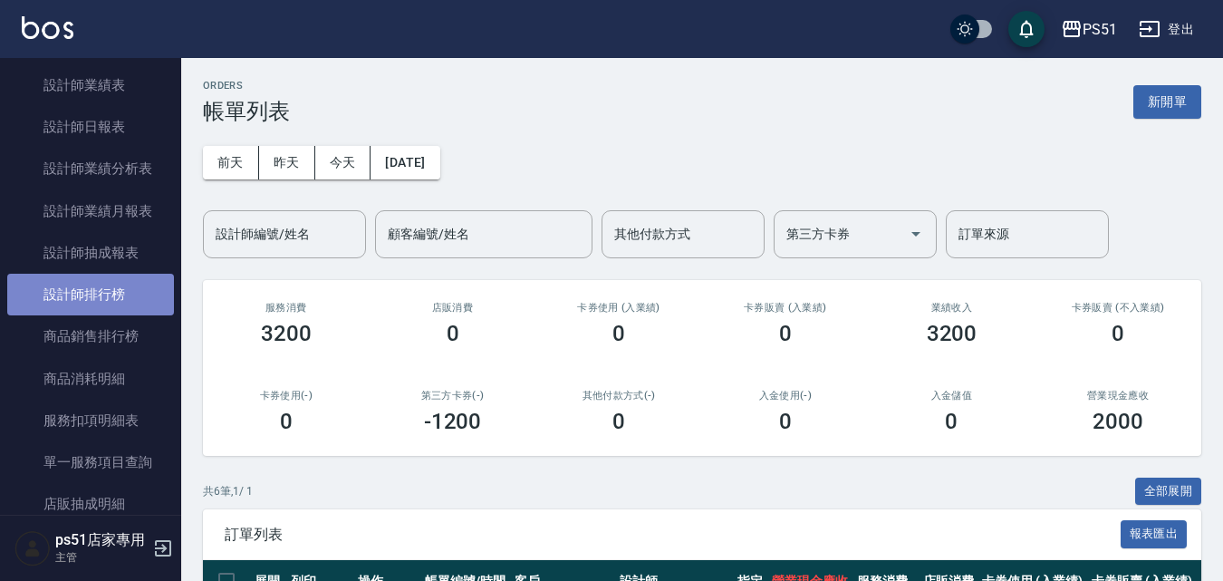
click at [128, 305] on link "設計師排行榜" at bounding box center [90, 295] width 167 height 42
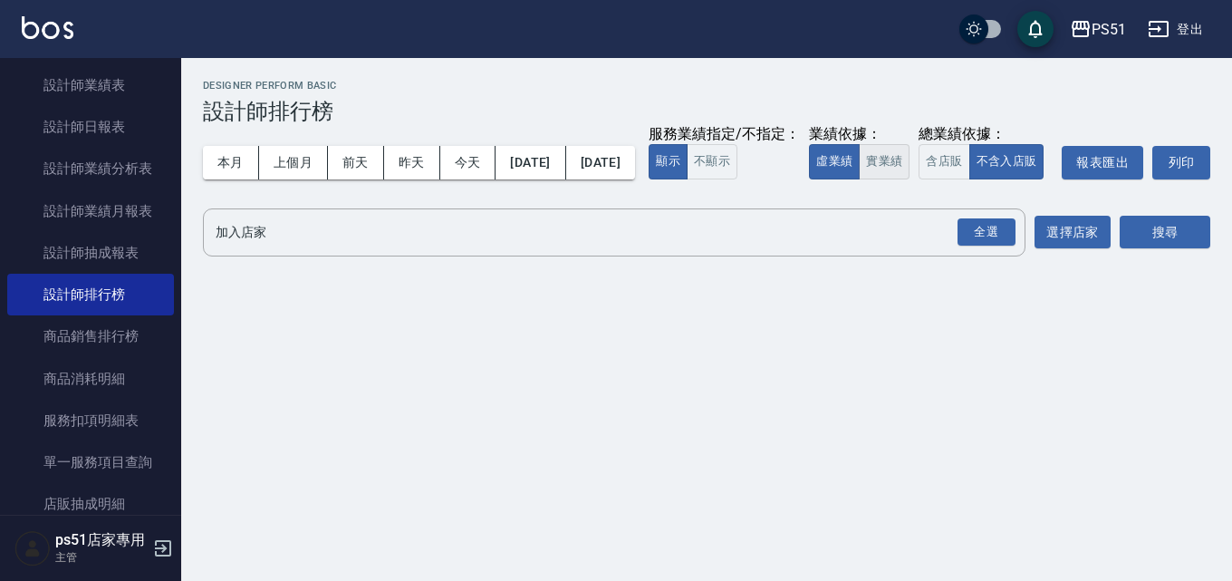
click at [859, 179] on button "實業績" at bounding box center [884, 161] width 51 height 35
click at [988, 246] on div "全選" at bounding box center [986, 232] width 58 height 28
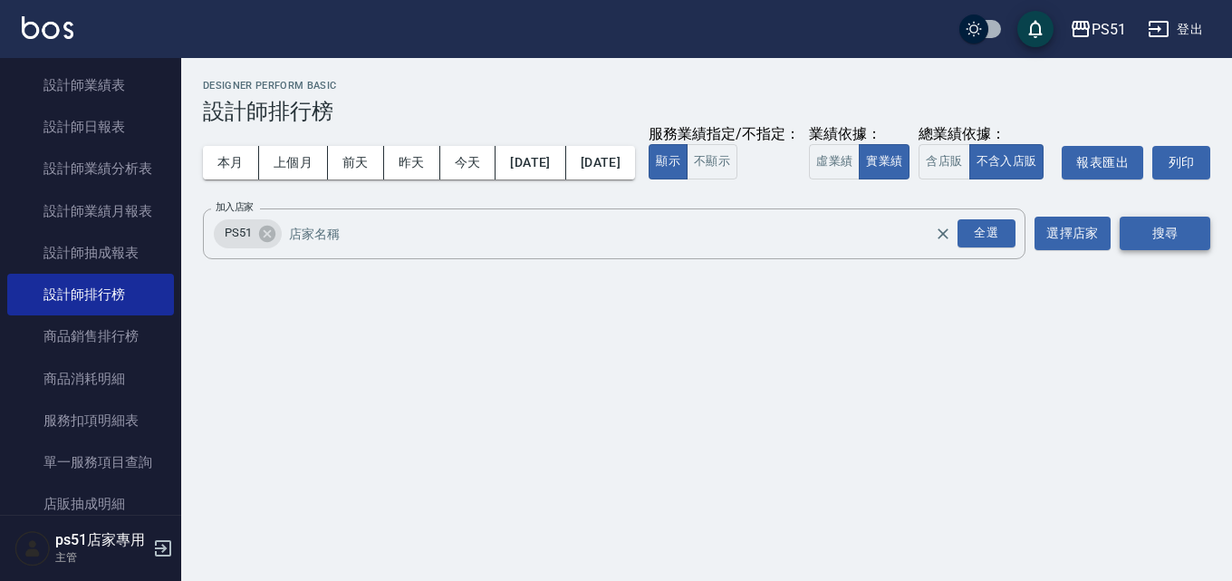
click at [1169, 250] on button "搜尋" at bounding box center [1165, 233] width 91 height 34
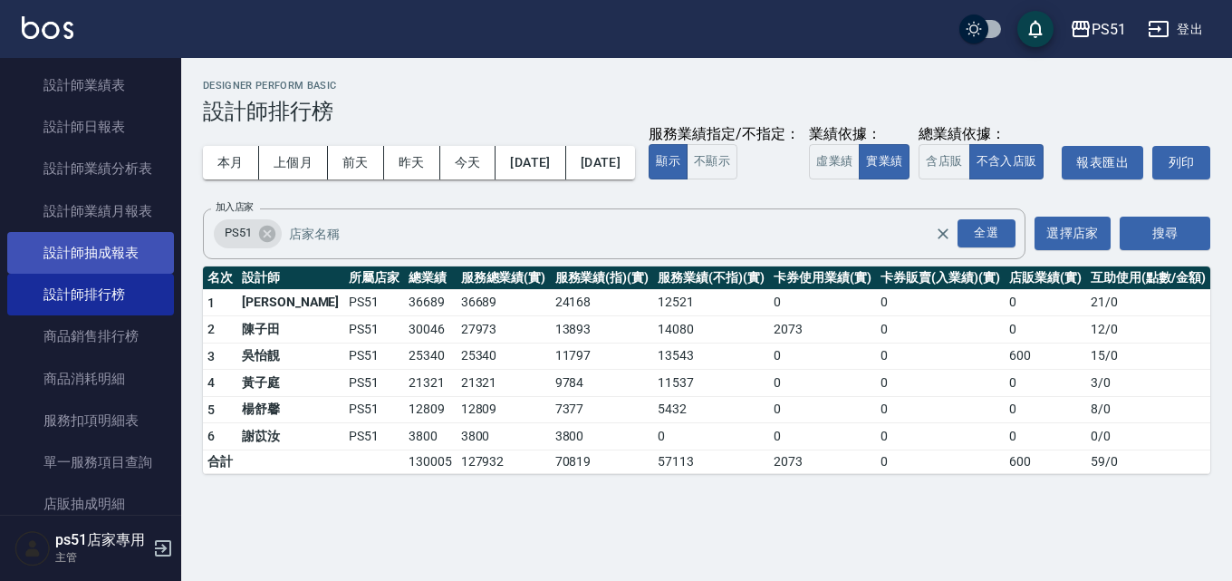
click at [119, 260] on link "設計師抽成報表" at bounding box center [90, 253] width 167 height 42
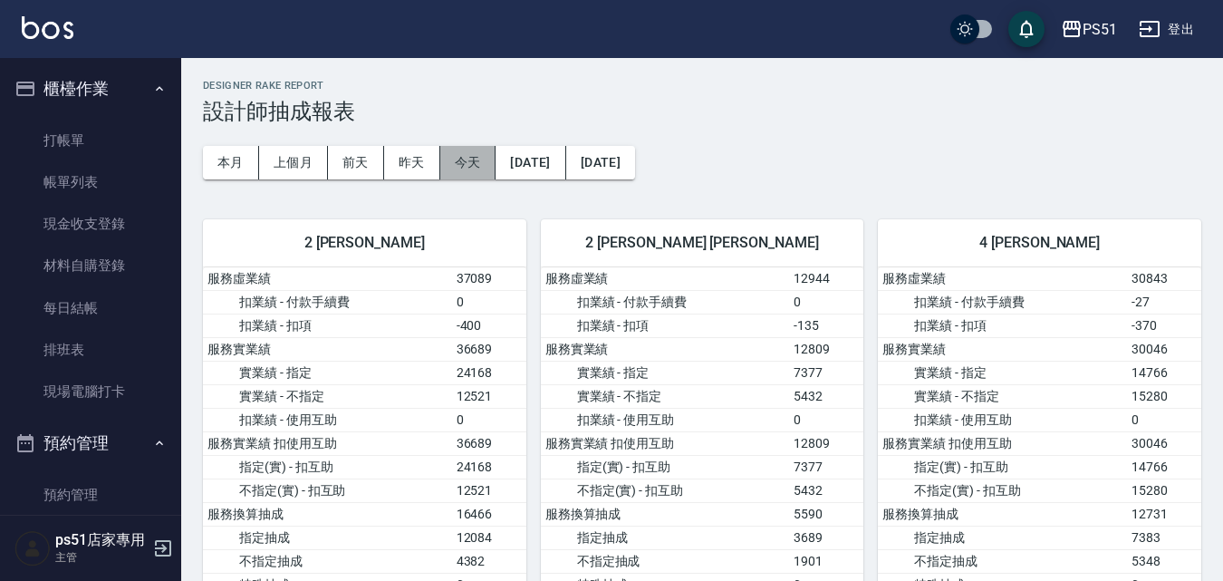
click at [457, 165] on button "今天" at bounding box center [468, 163] width 56 height 34
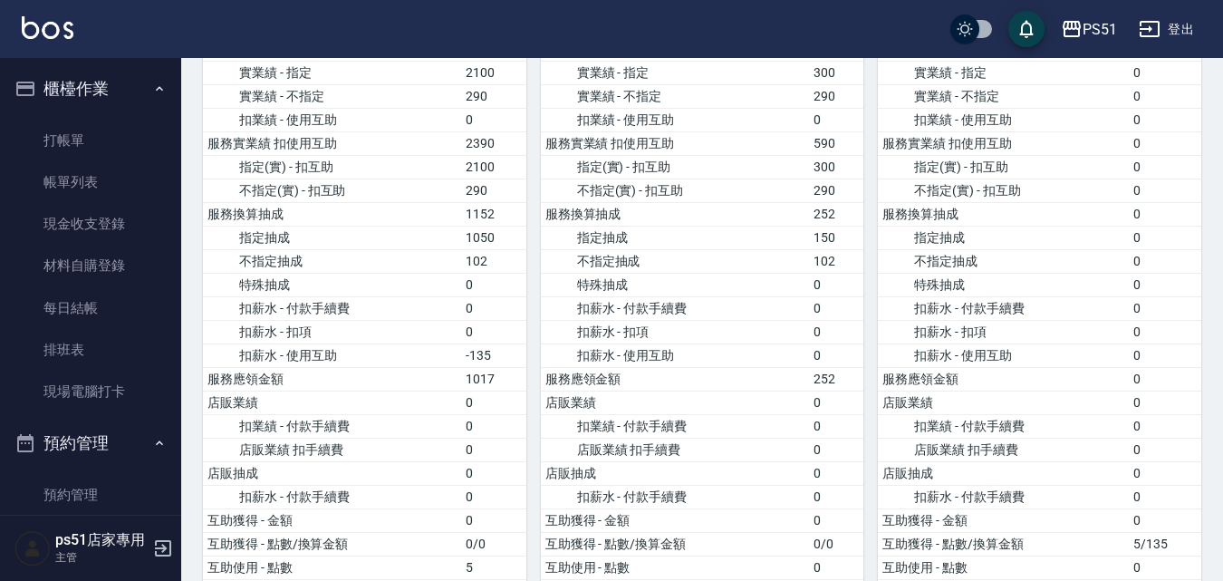
scroll to position [431, 0]
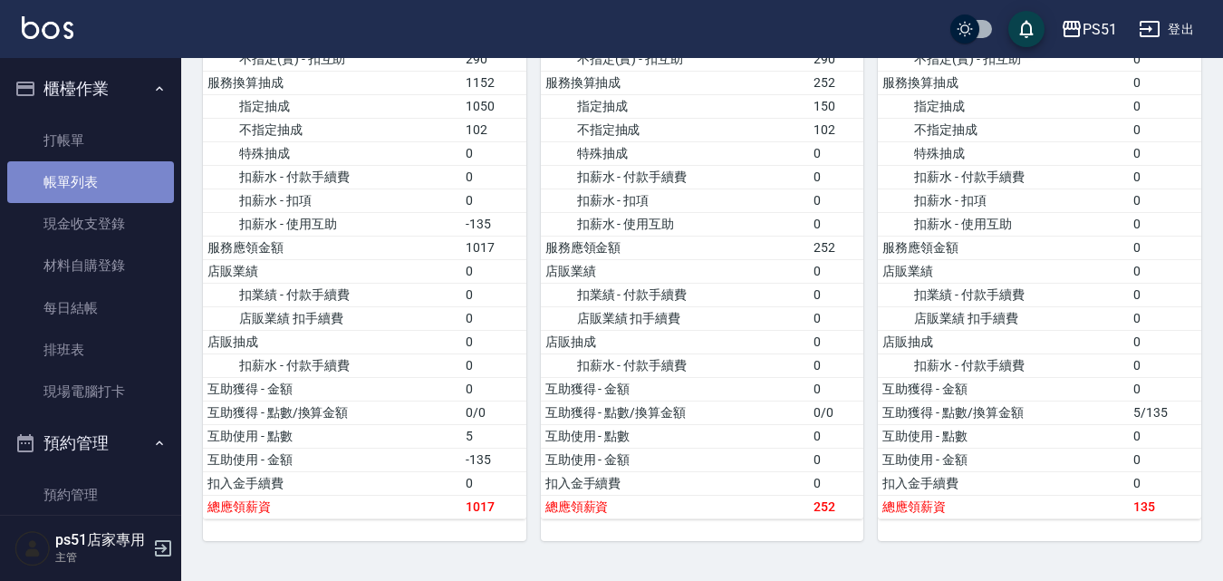
click at [116, 178] on link "帳單列表" at bounding box center [90, 182] width 167 height 42
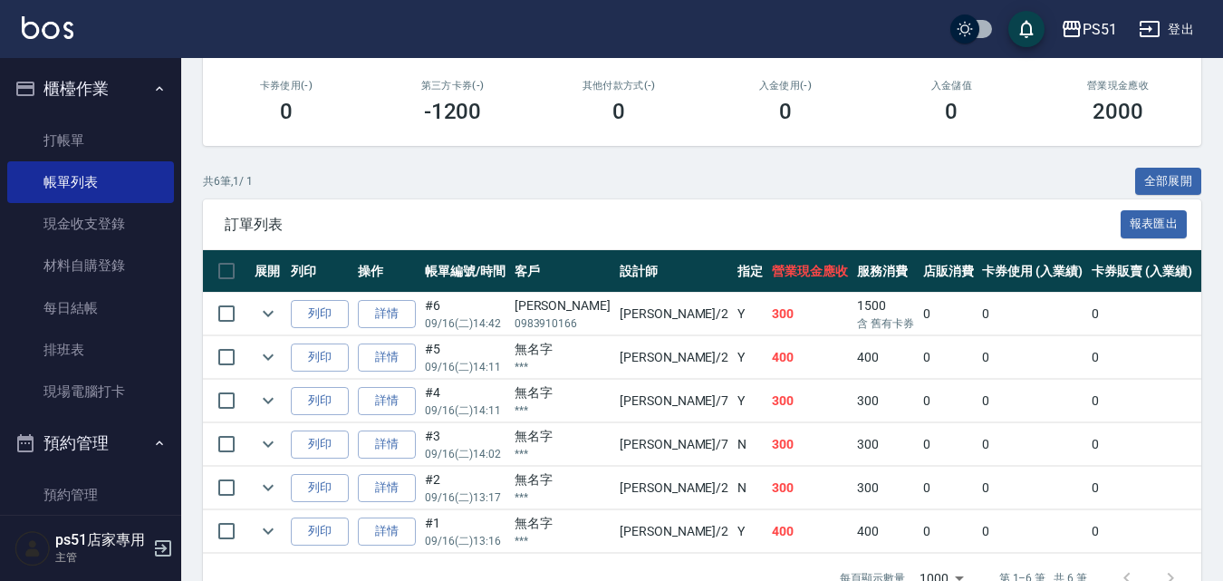
scroll to position [367, 0]
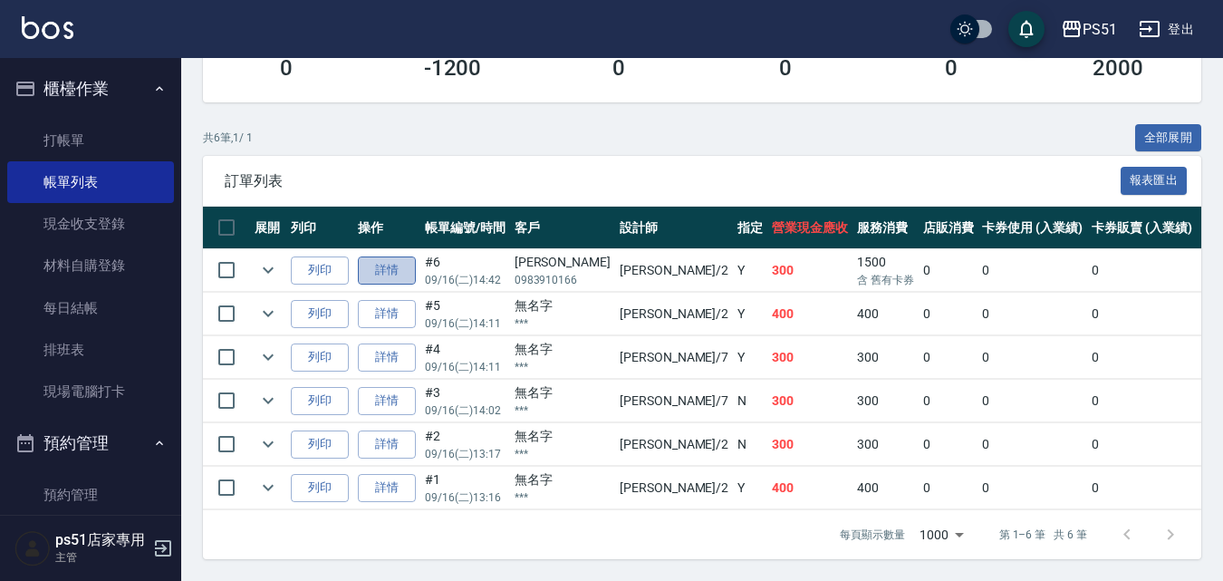
click at [402, 263] on link "詳情" at bounding box center [387, 270] width 58 height 28
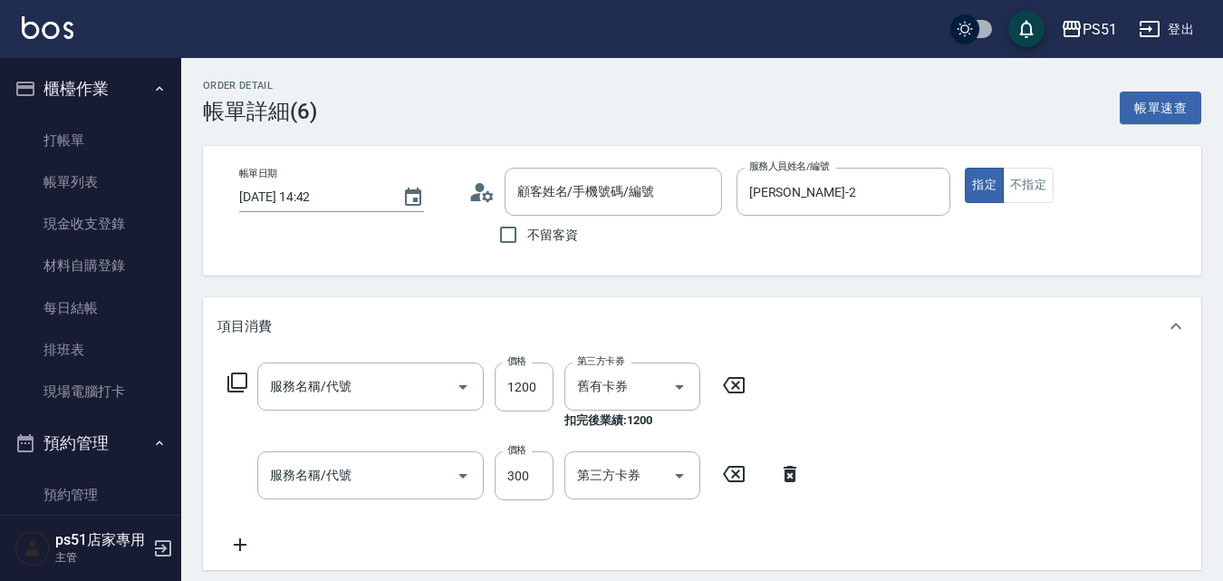
type input "[DATE] 14:42"
type input "[PERSON_NAME]-2"
type input "[PERSON_NAME]/0983910166/"
type input "2400淨化卡使用(616)"
type input "Ｂ級單剪(202)"
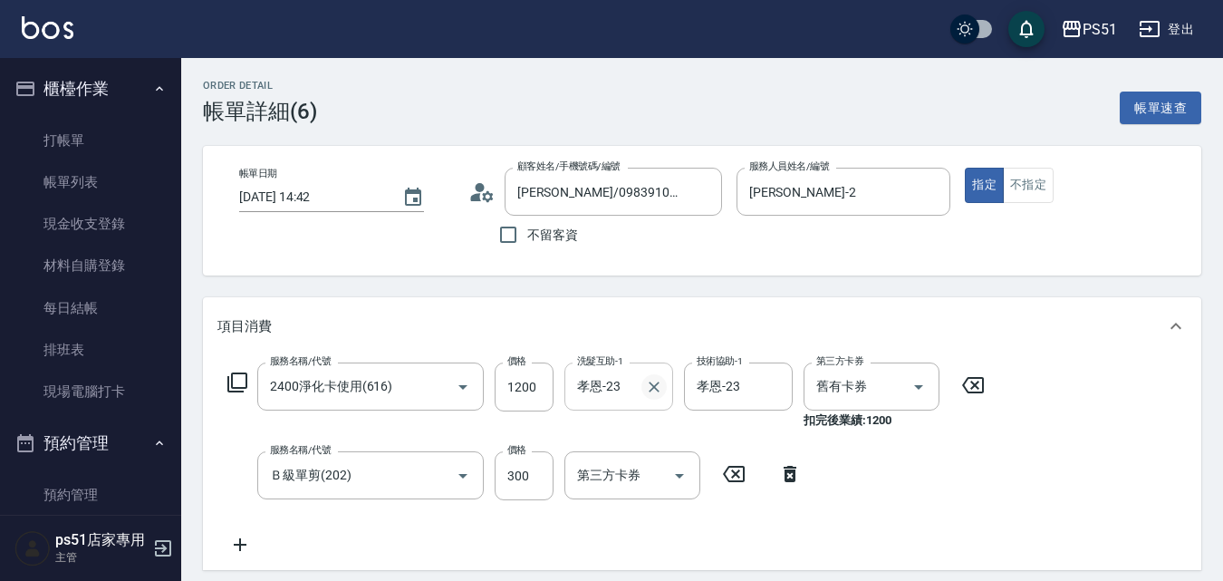
click at [655, 380] on icon "Clear" at bounding box center [654, 387] width 18 height 18
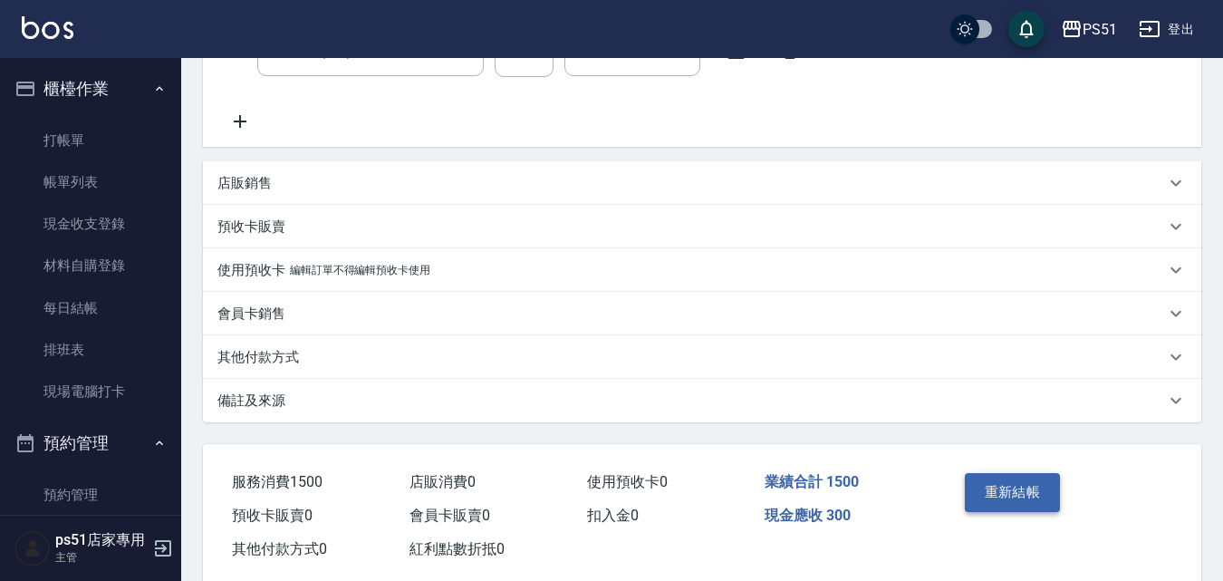
click at [996, 493] on button "重新結帳" at bounding box center [1013, 492] width 96 height 38
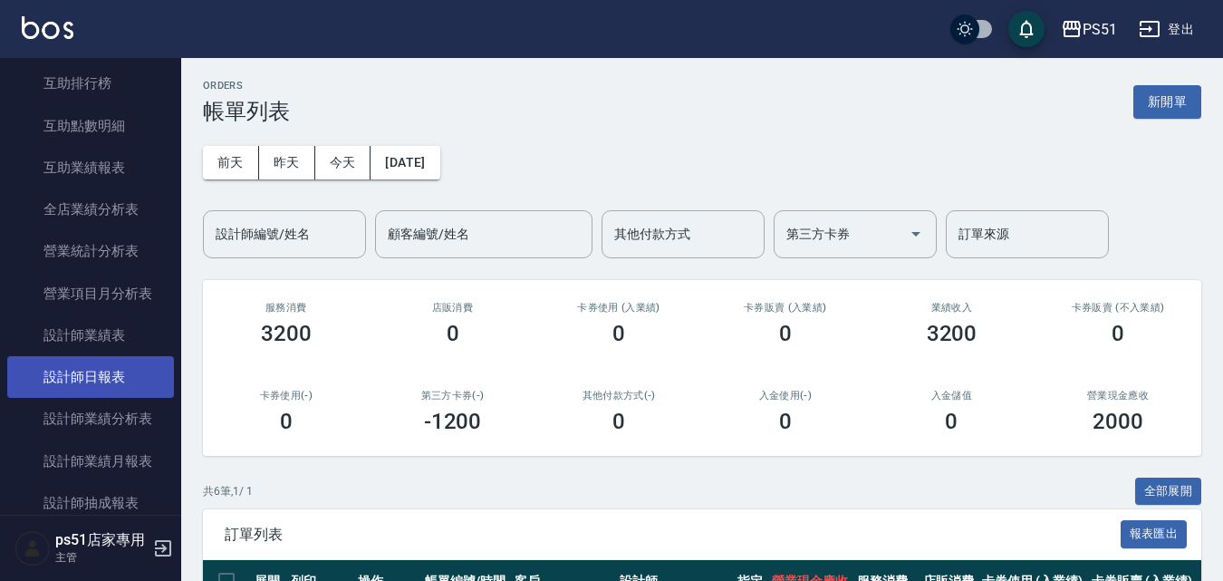
scroll to position [845, 0]
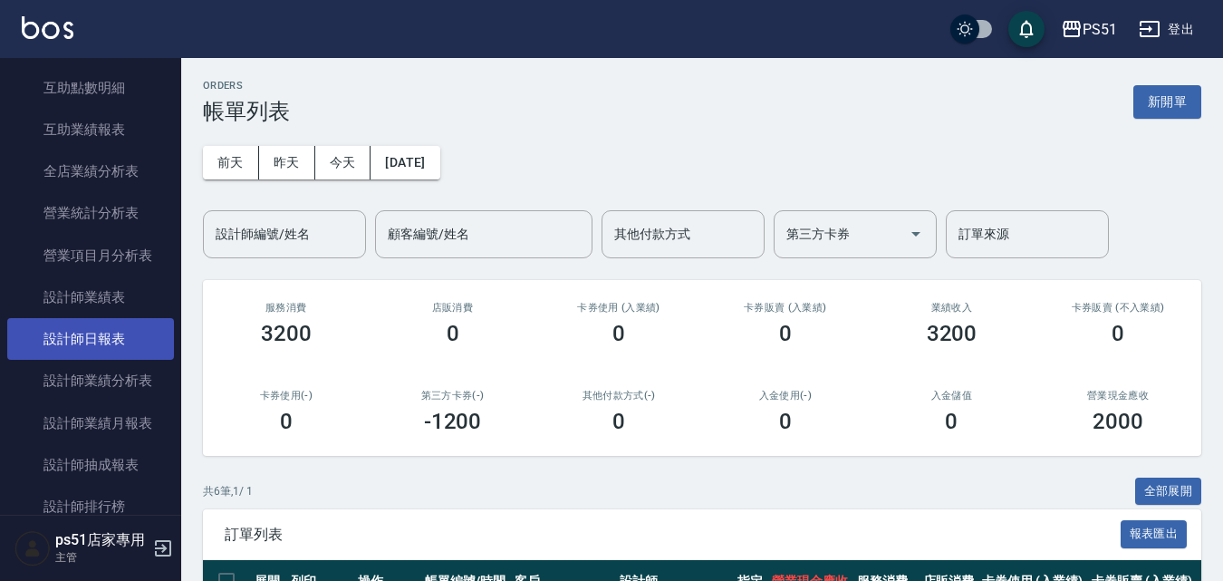
click at [130, 338] on link "設計師日報表" at bounding box center [90, 339] width 167 height 42
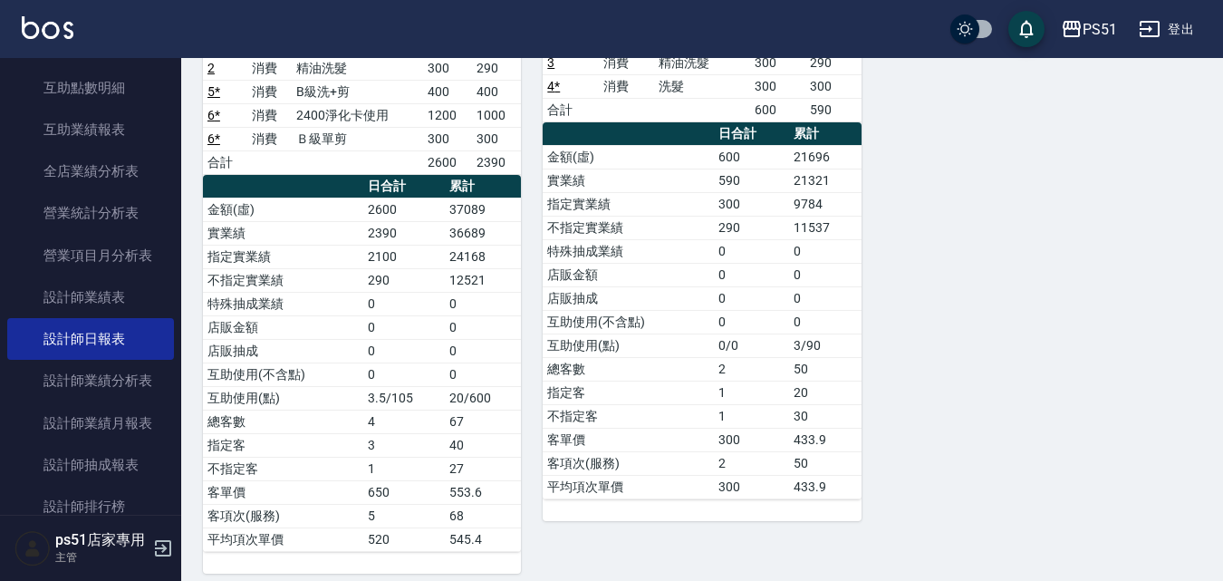
scroll to position [254, 0]
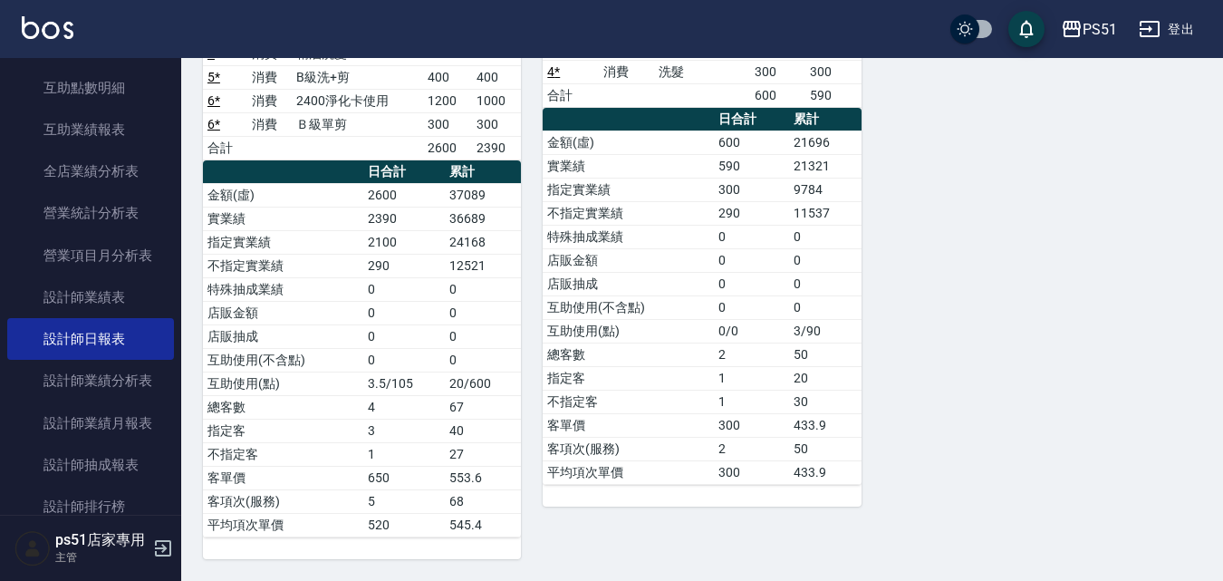
click at [463, 293] on td "0" at bounding box center [483, 289] width 76 height 24
click at [516, 295] on td "0" at bounding box center [483, 289] width 76 height 24
click at [134, 454] on link "設計師抽成報表" at bounding box center [90, 465] width 167 height 42
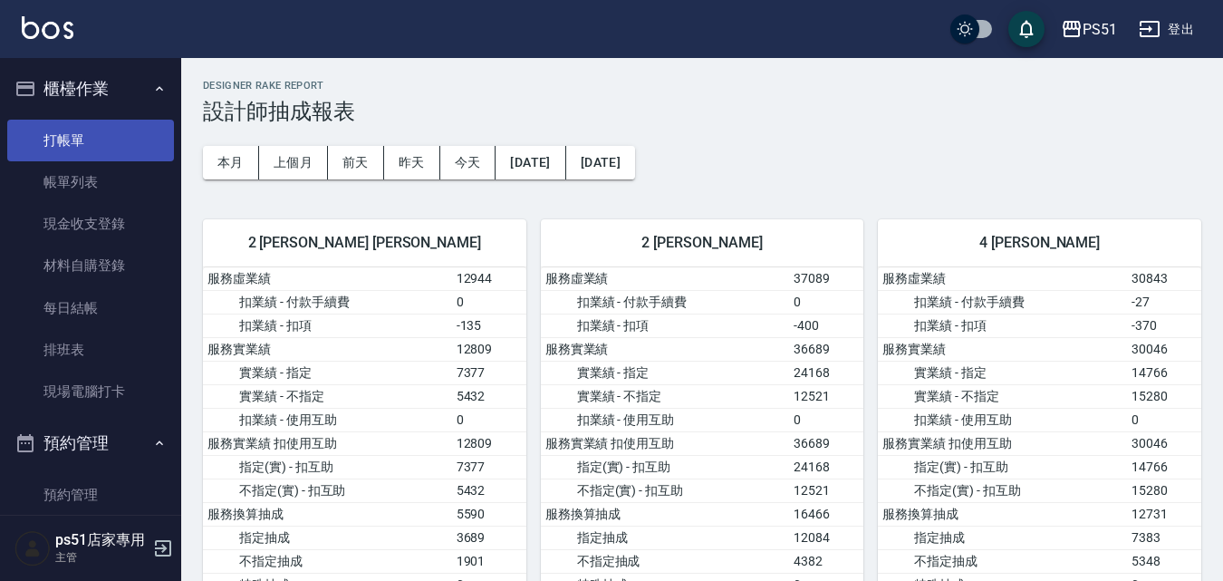
click at [101, 139] on link "打帳單" at bounding box center [90, 141] width 167 height 42
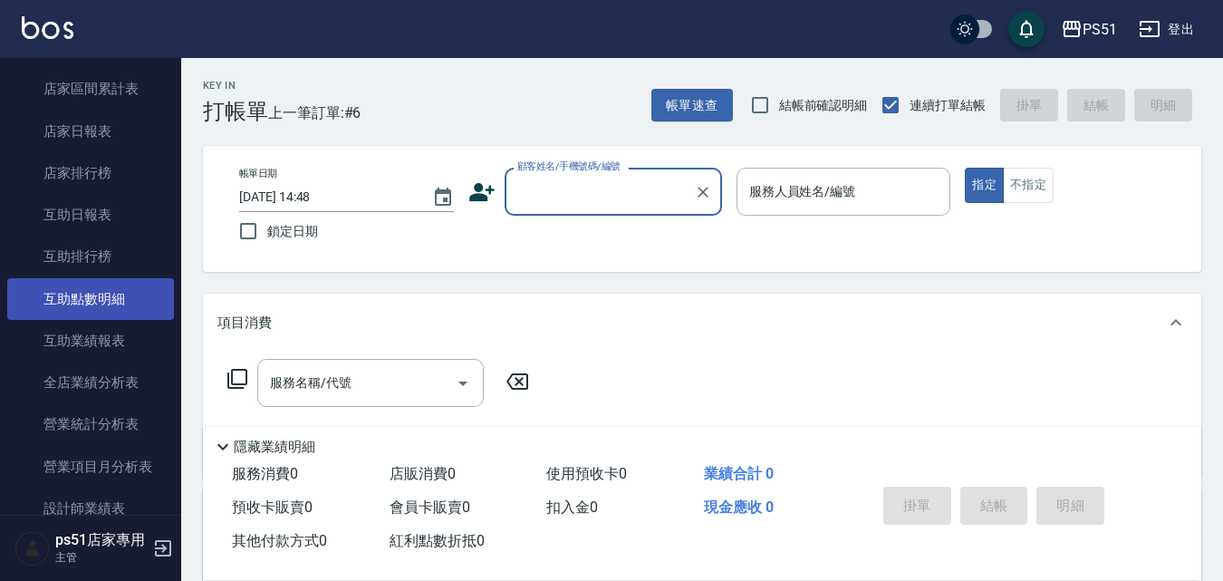
scroll to position [845, 0]
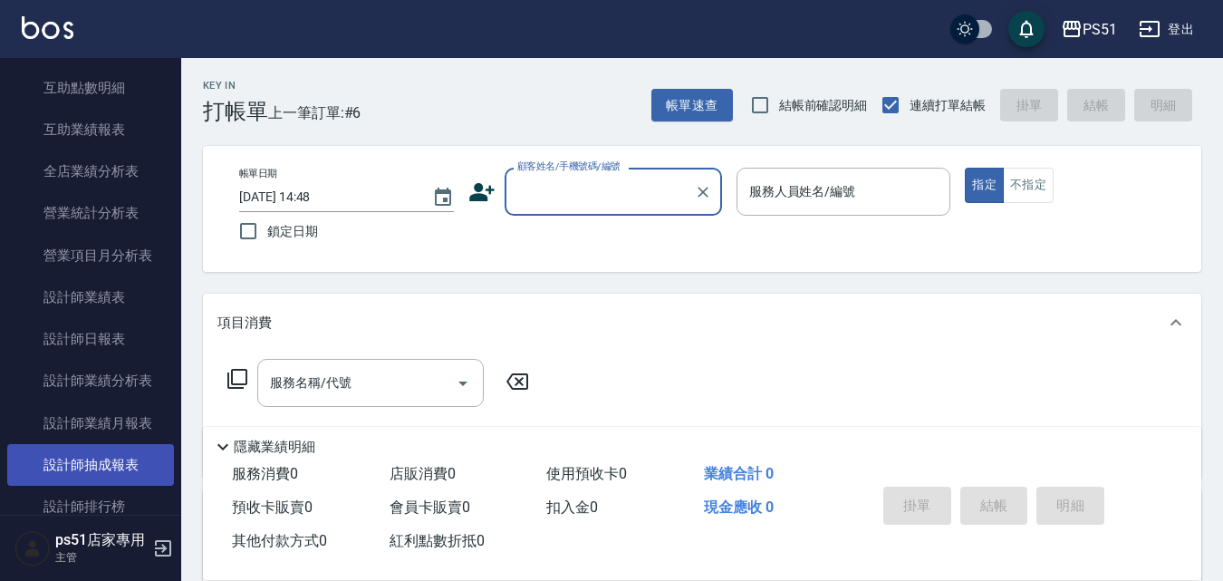
click at [145, 456] on link "設計師抽成報表" at bounding box center [90, 465] width 167 height 42
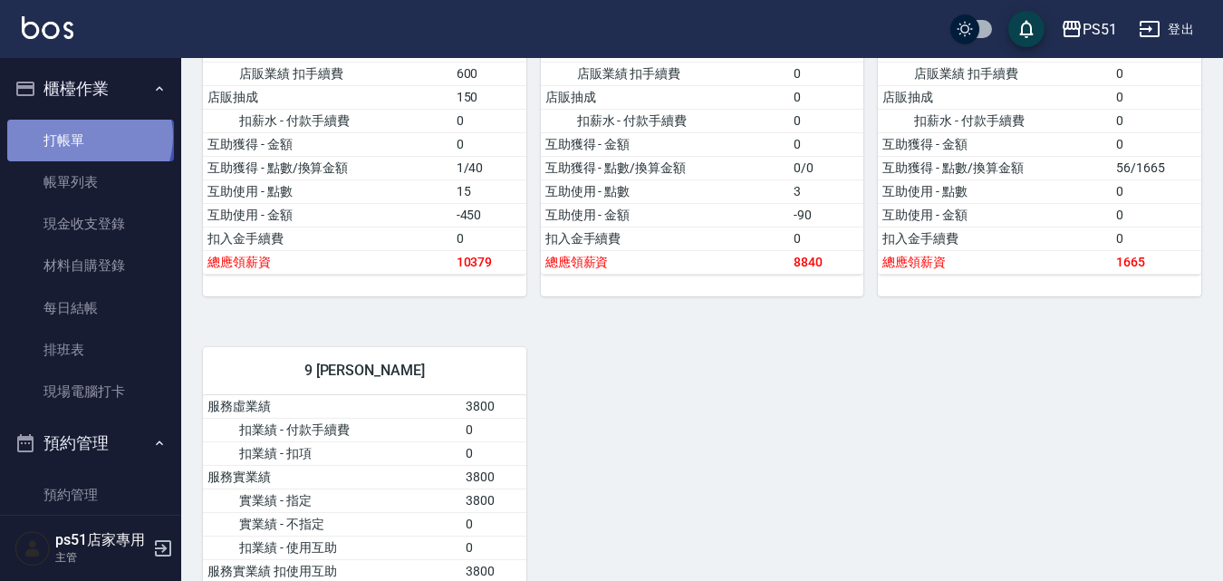
click at [88, 136] on link "打帳單" at bounding box center [90, 141] width 167 height 42
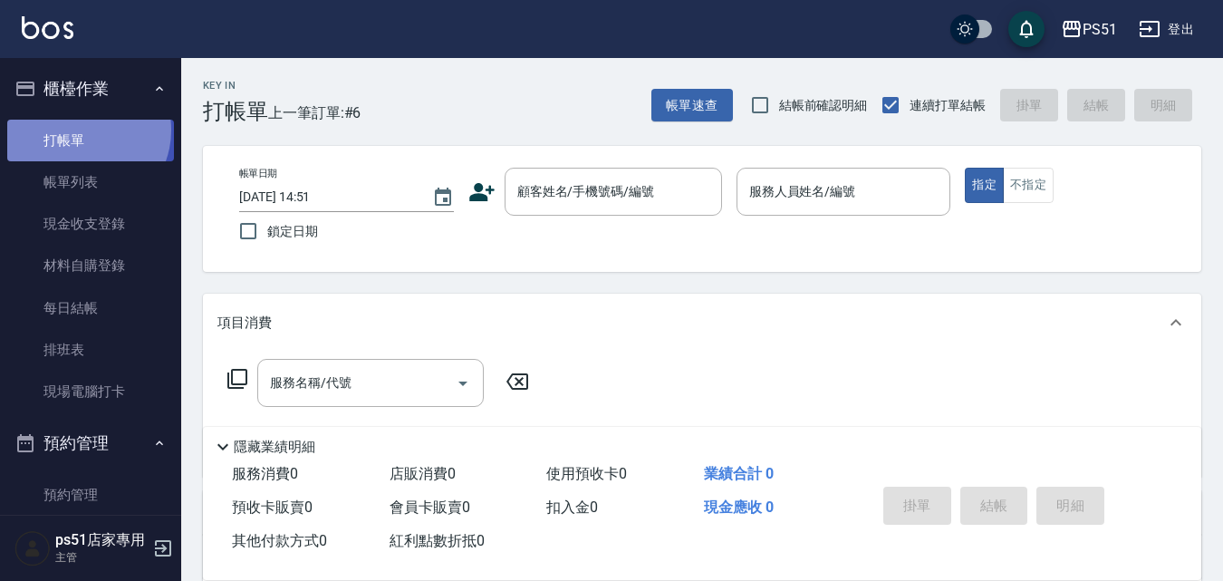
click at [82, 130] on link "打帳單" at bounding box center [90, 141] width 167 height 42
click at [325, 280] on div "Key In 打帳單 上一筆訂單:#6 帳單速查 結帳前確認明細 連續打單結帳 掛單 結帳 明細 帳單日期 [DATE] 14:51 鎖定日期 顧客姓名/手機…" at bounding box center [702, 470] width 1042 height 824
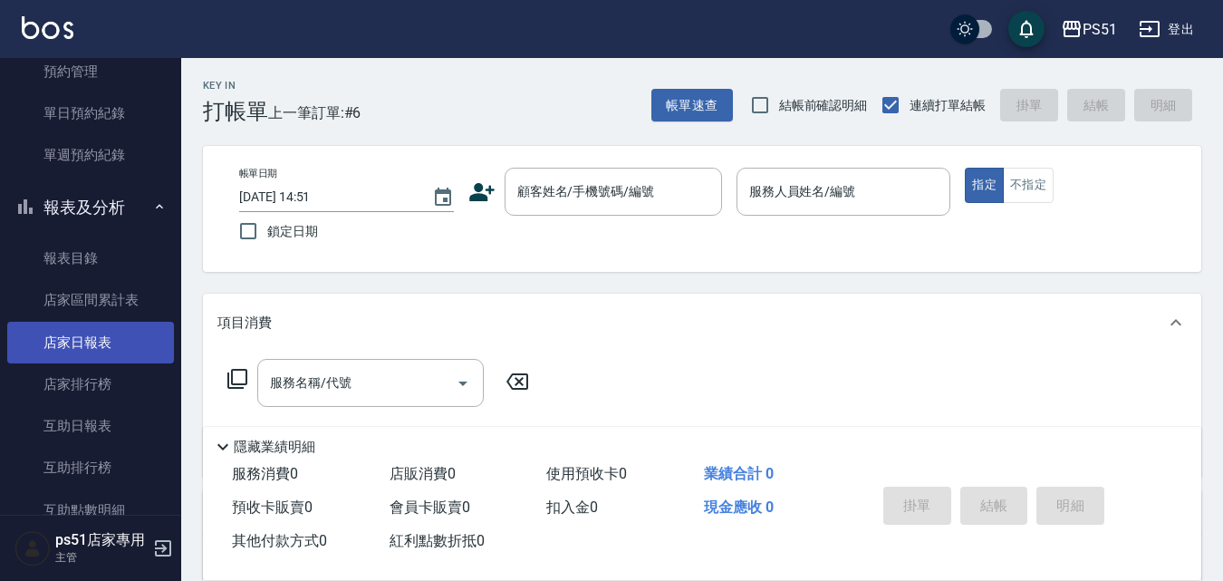
scroll to position [845, 0]
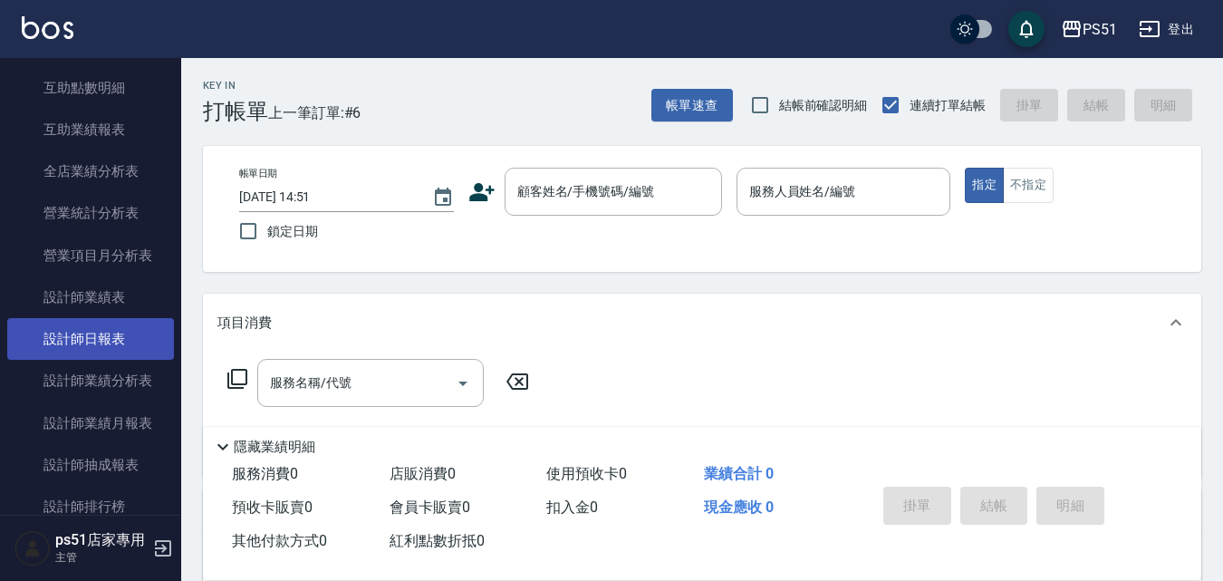
click at [137, 333] on link "設計師日報表" at bounding box center [90, 339] width 167 height 42
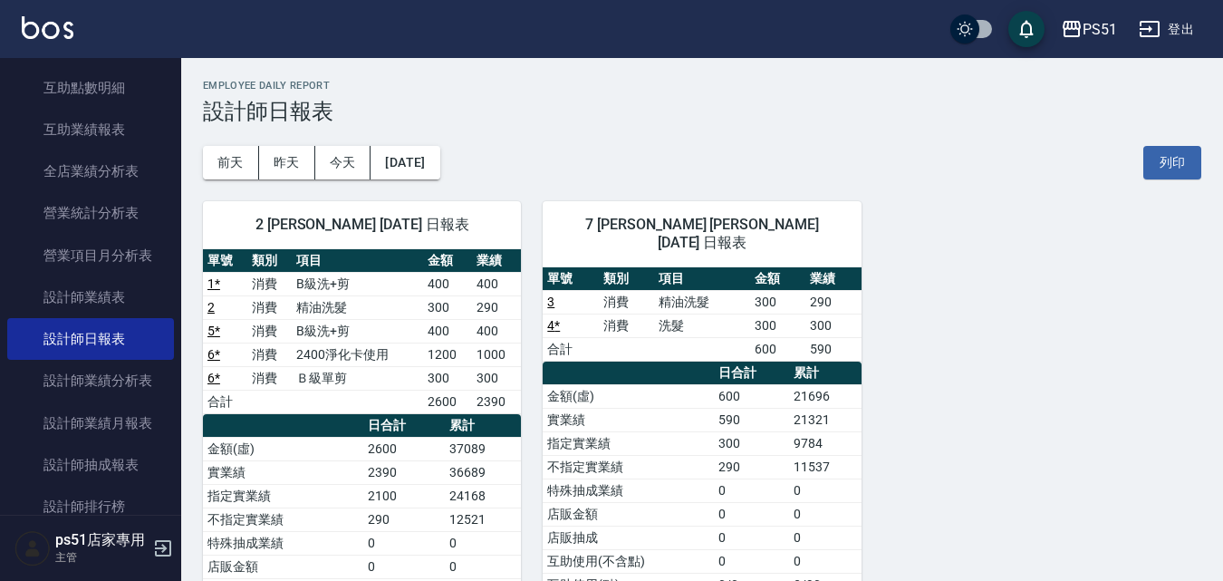
scroll to position [211, 0]
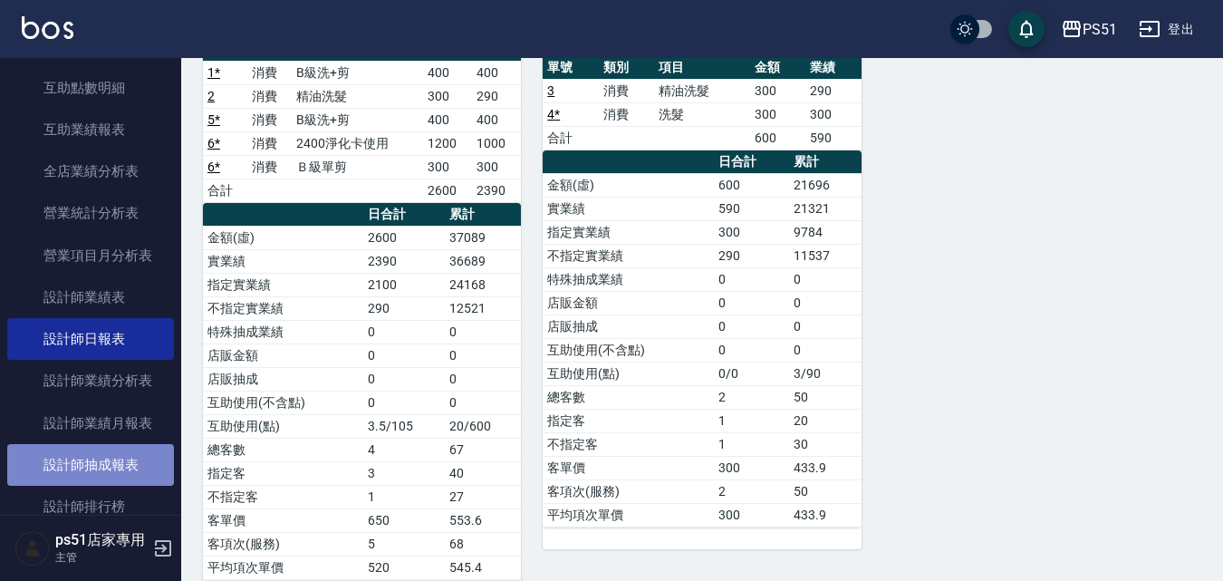
click at [147, 465] on link "設計師抽成報表" at bounding box center [90, 465] width 167 height 42
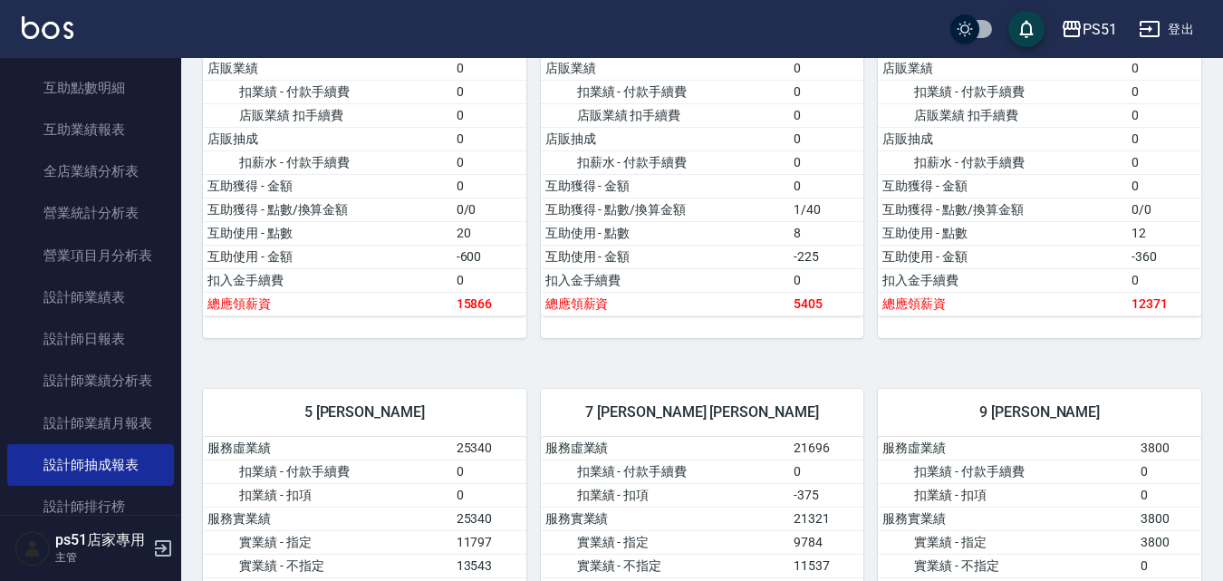
scroll to position [423, 0]
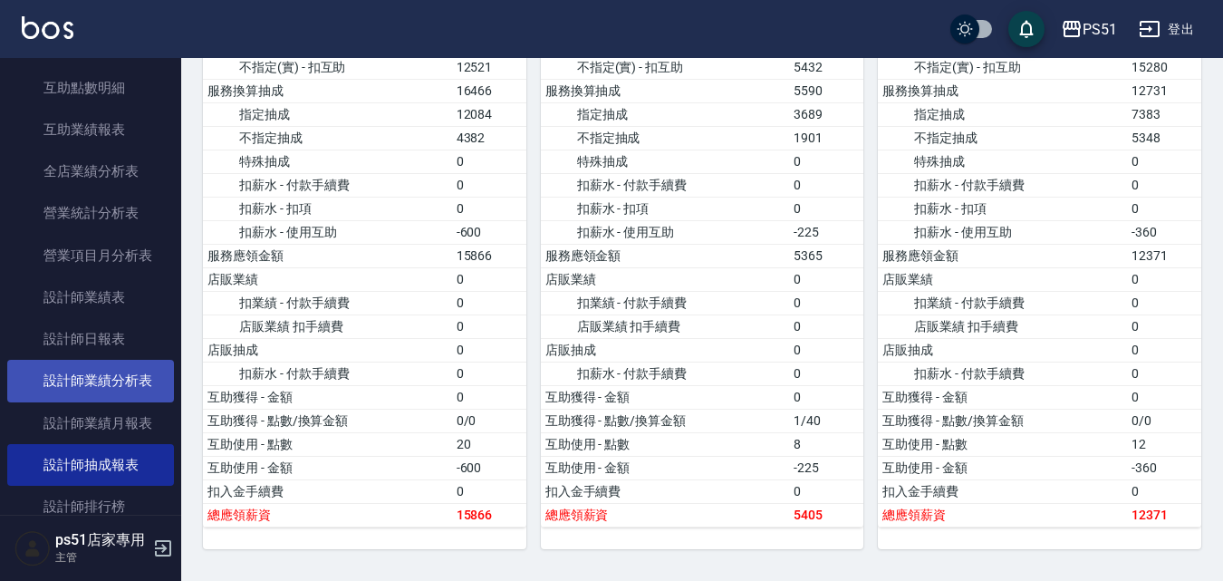
click at [138, 374] on link "設計師業績分析表" at bounding box center [90, 381] width 167 height 42
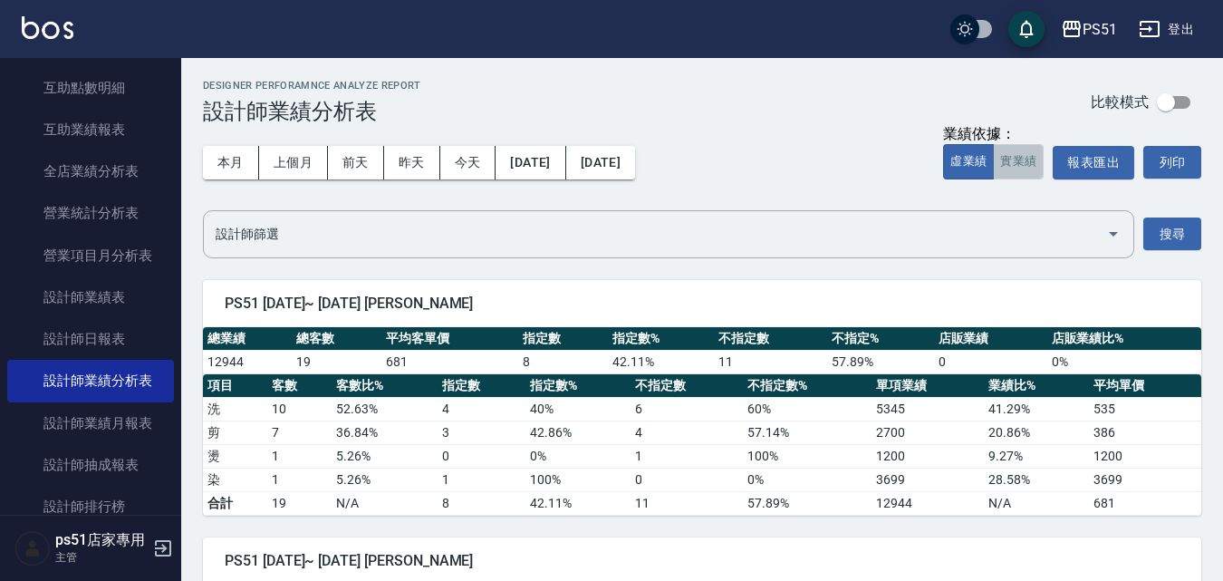
click at [1012, 174] on button "實業績" at bounding box center [1018, 161] width 51 height 35
click at [308, 164] on button "上個月" at bounding box center [293, 163] width 69 height 34
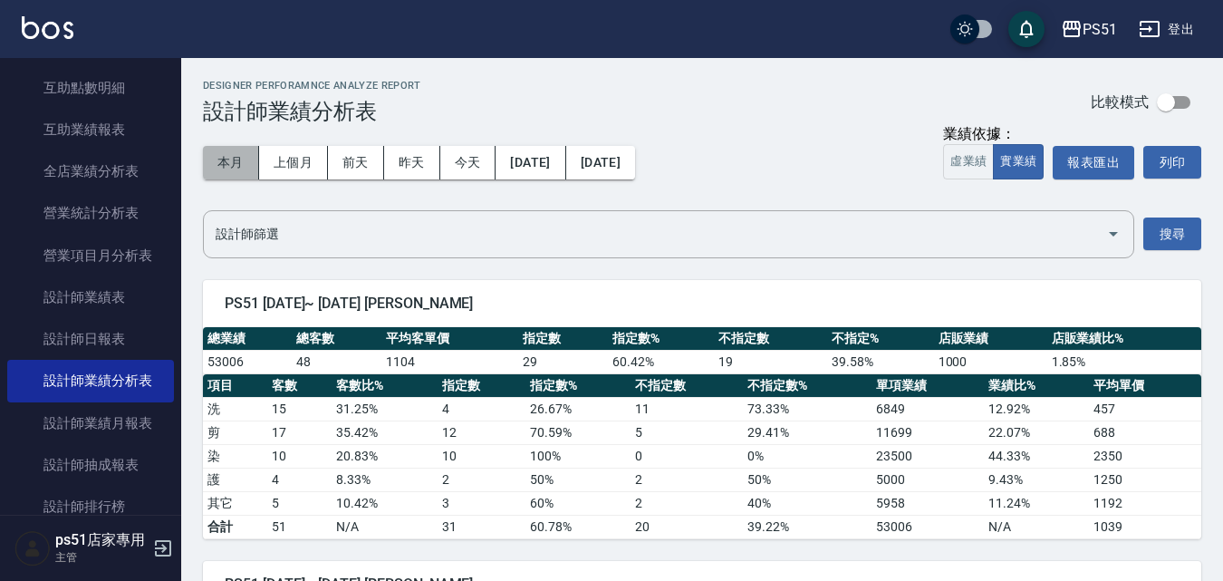
click at [237, 157] on button "本月" at bounding box center [231, 163] width 56 height 34
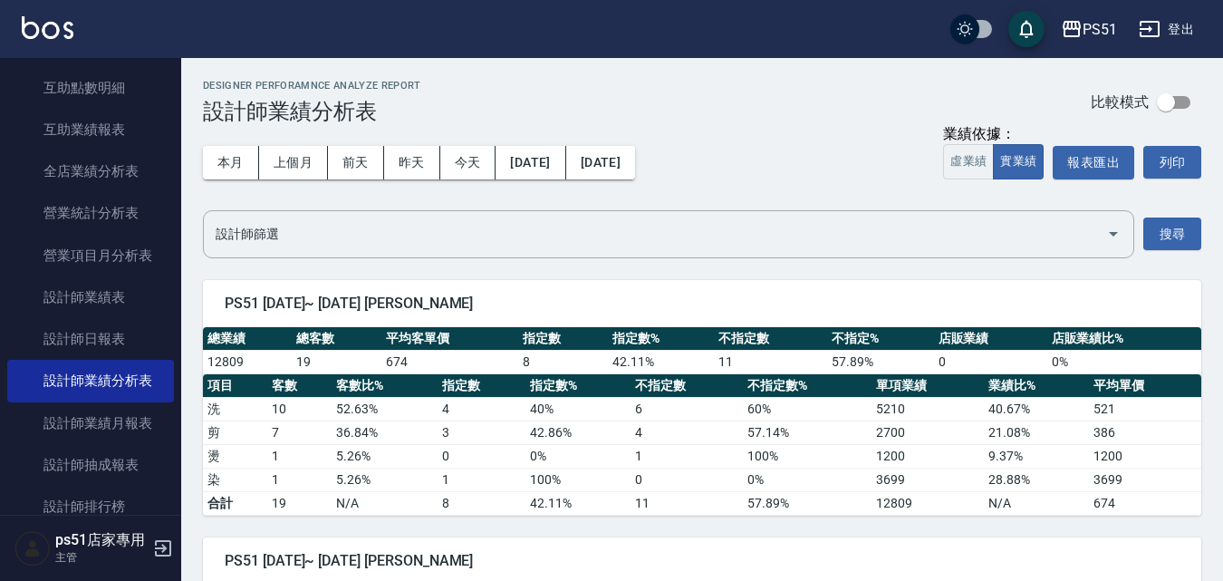
scroll to position [423, 0]
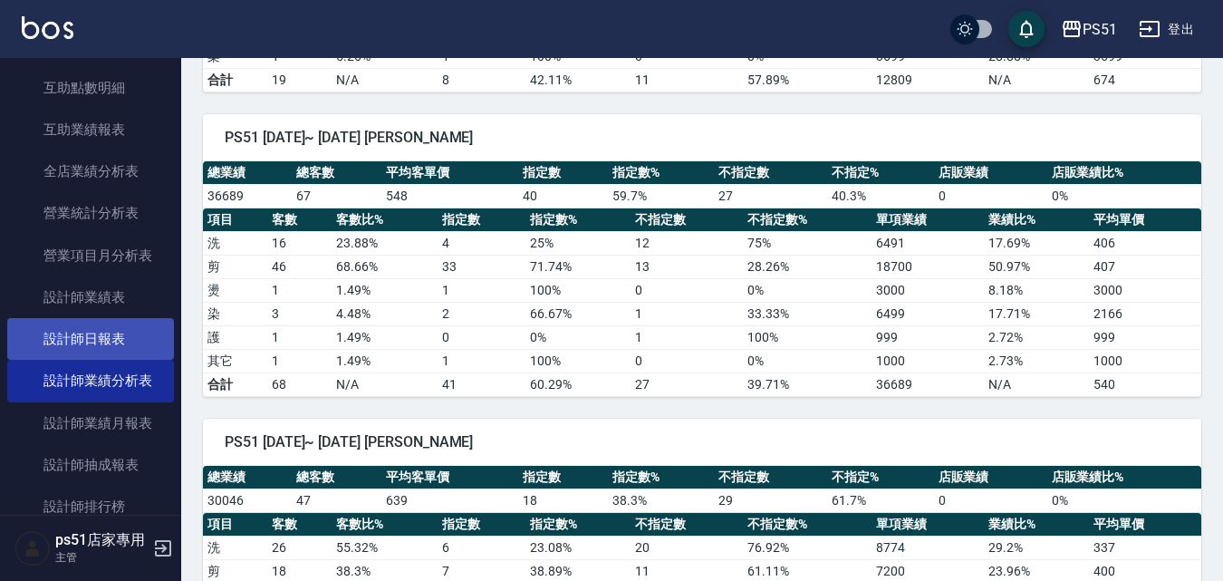
click at [103, 326] on link "設計師日報表" at bounding box center [90, 339] width 167 height 42
